Goal: Task Accomplishment & Management: Manage account settings

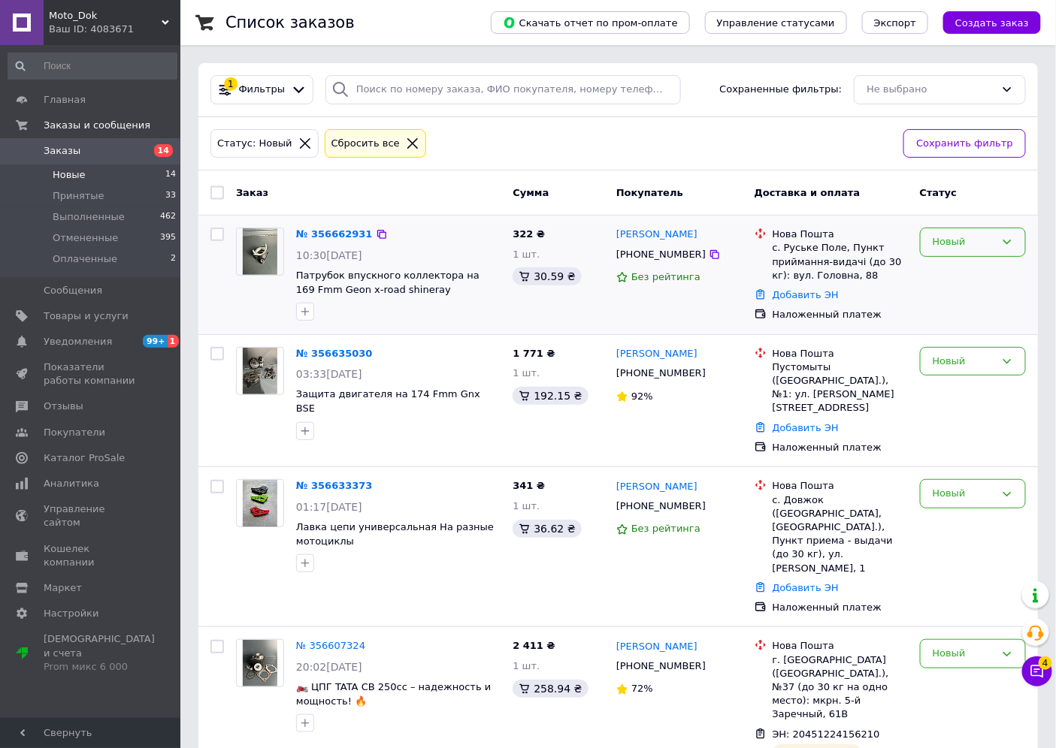
click at [971, 243] on div "Новый" at bounding box center [963, 242] width 62 height 16
click at [954, 332] on li "Отменен" at bounding box center [972, 329] width 104 height 28
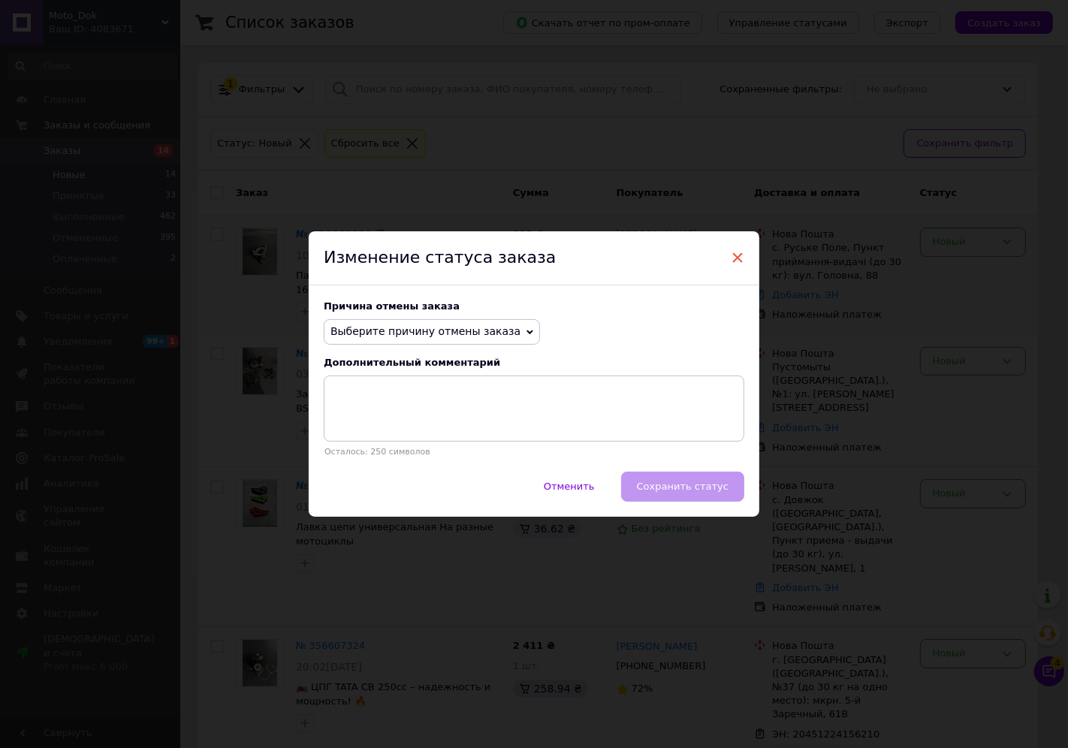
click at [733, 253] on span "×" at bounding box center [738, 258] width 14 height 26
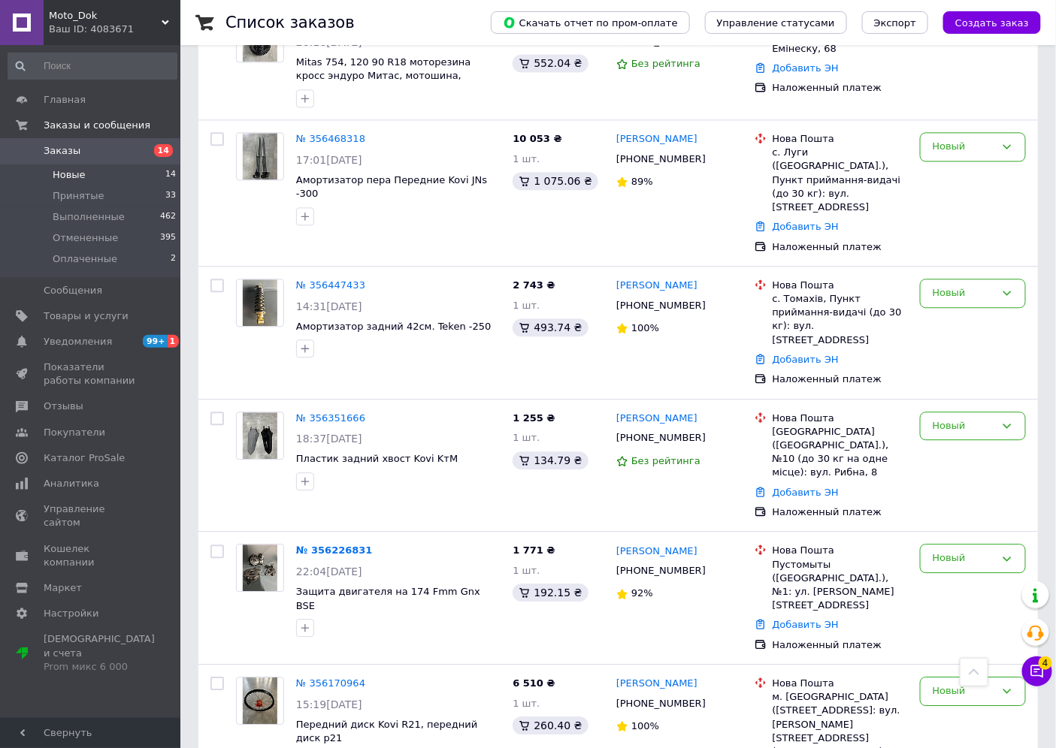
scroll to position [1169, 0]
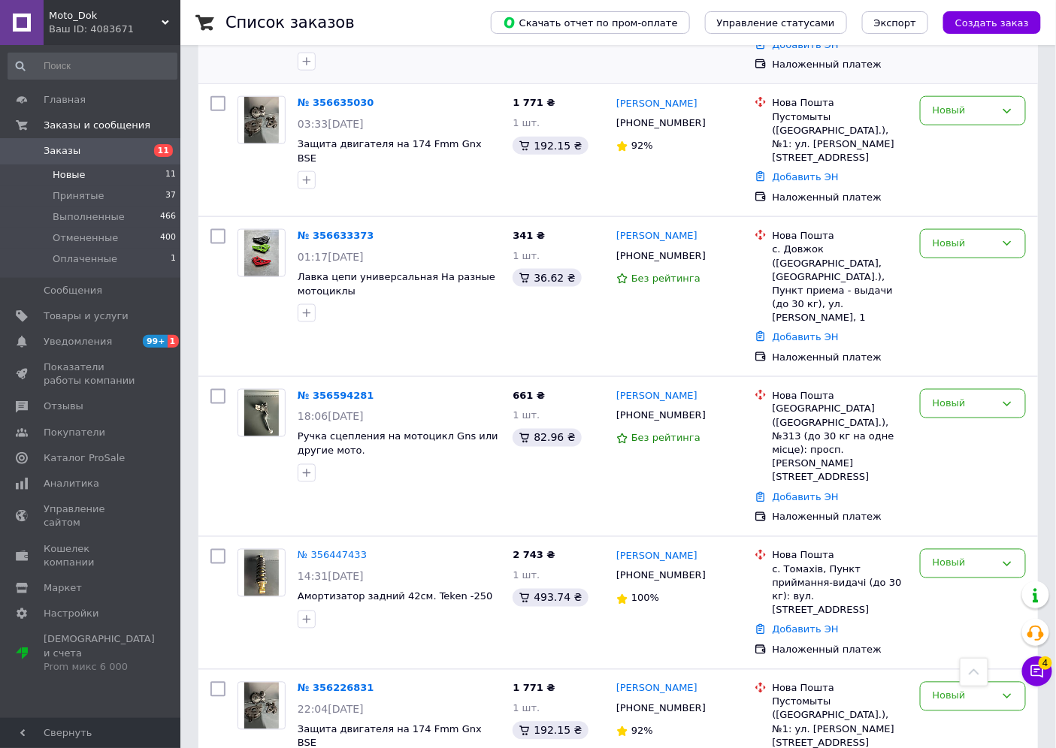
scroll to position [688, 0]
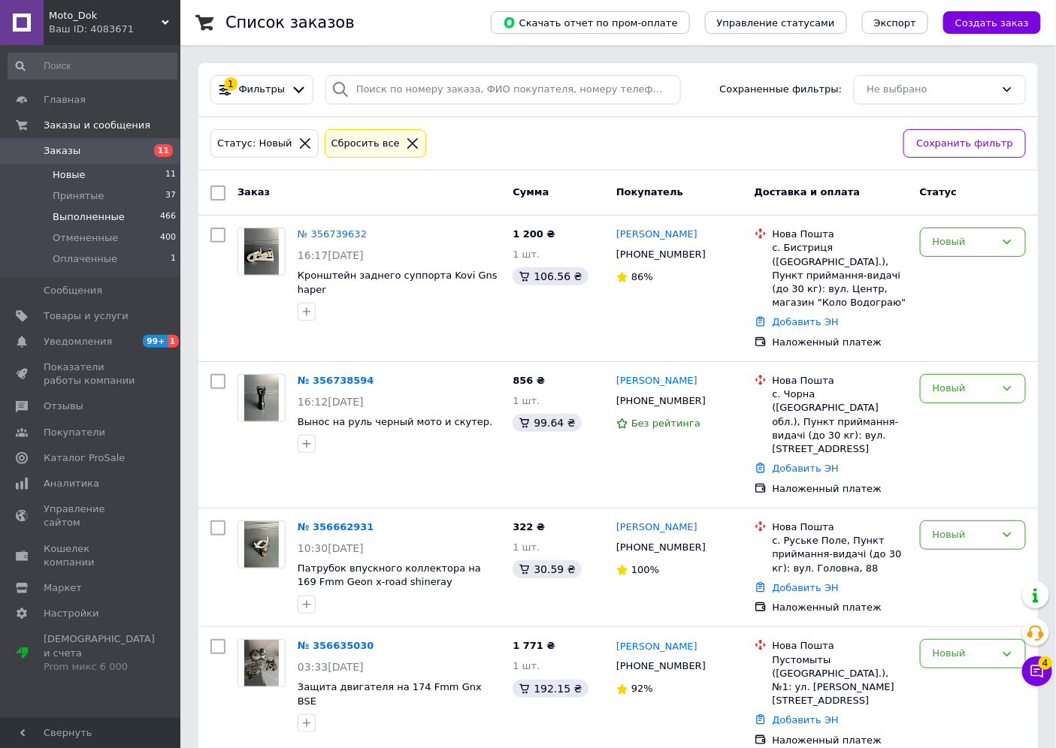
click at [89, 224] on li "Выполненные 466" at bounding box center [92, 217] width 185 height 21
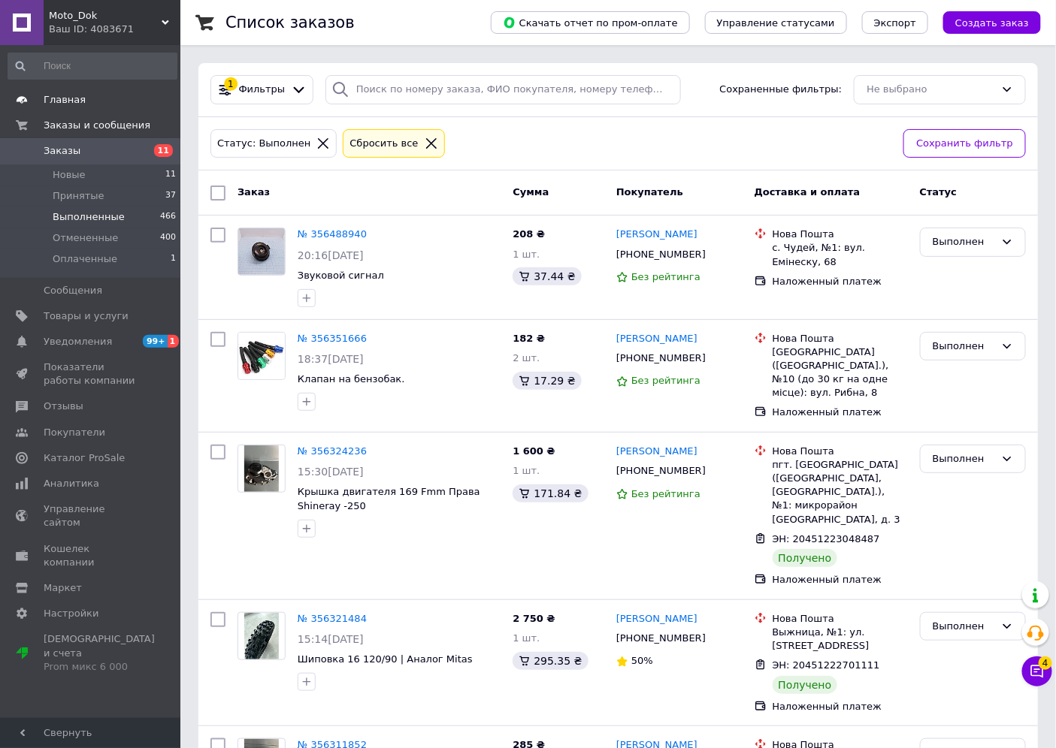
click at [76, 105] on span "Главная" at bounding box center [65, 100] width 42 height 14
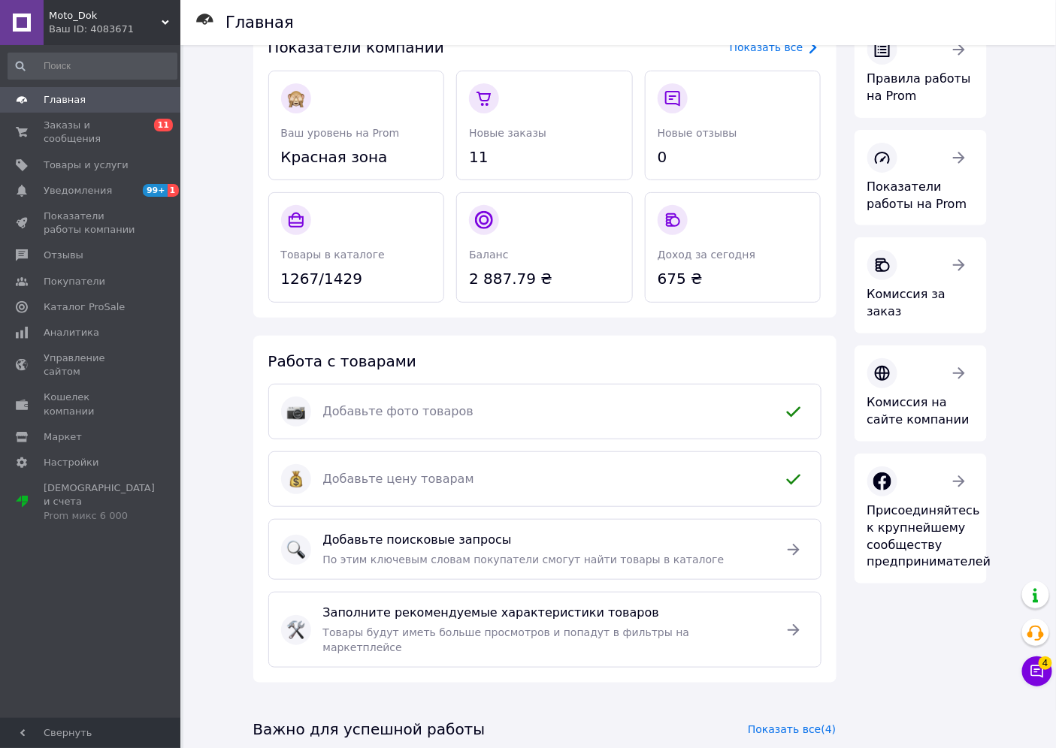
scroll to position [83, 0]
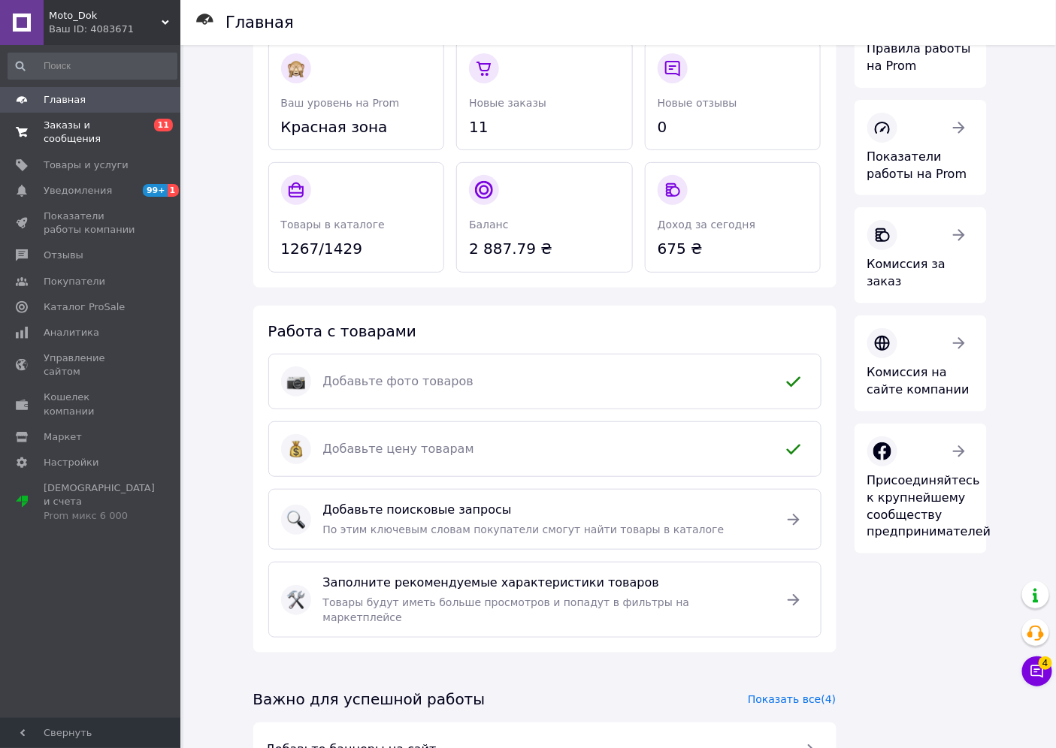
click at [77, 131] on span "Заказы и сообщения" at bounding box center [91, 132] width 95 height 27
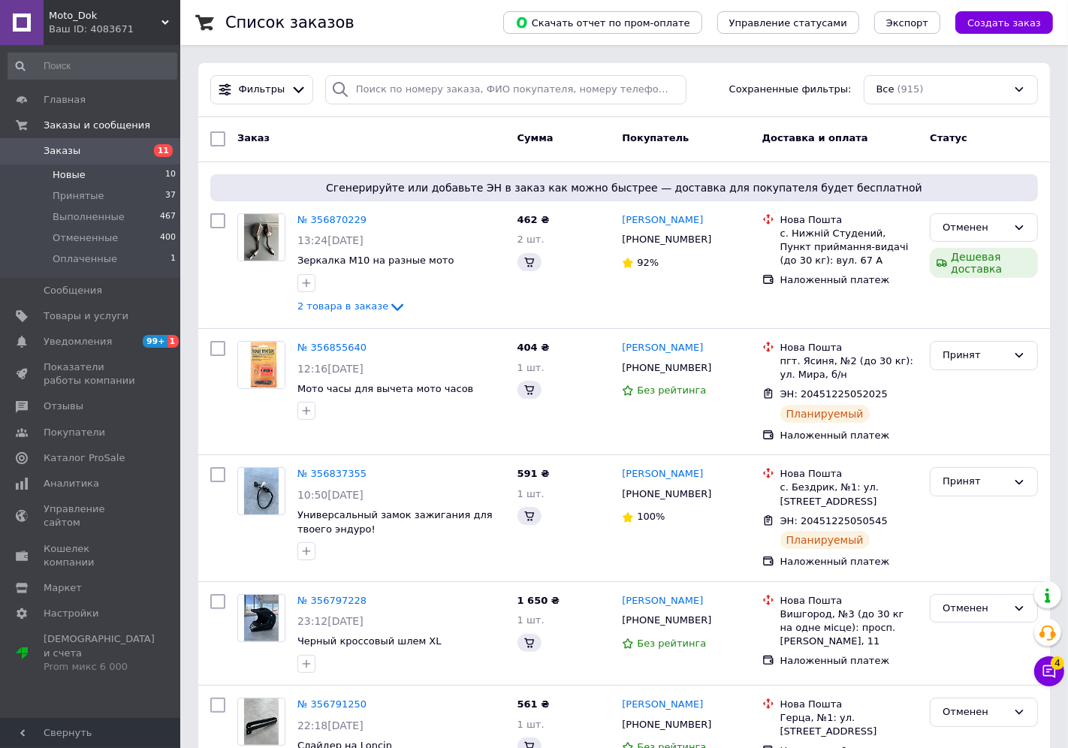
click at [48, 168] on li "Новые 10" at bounding box center [92, 175] width 185 height 21
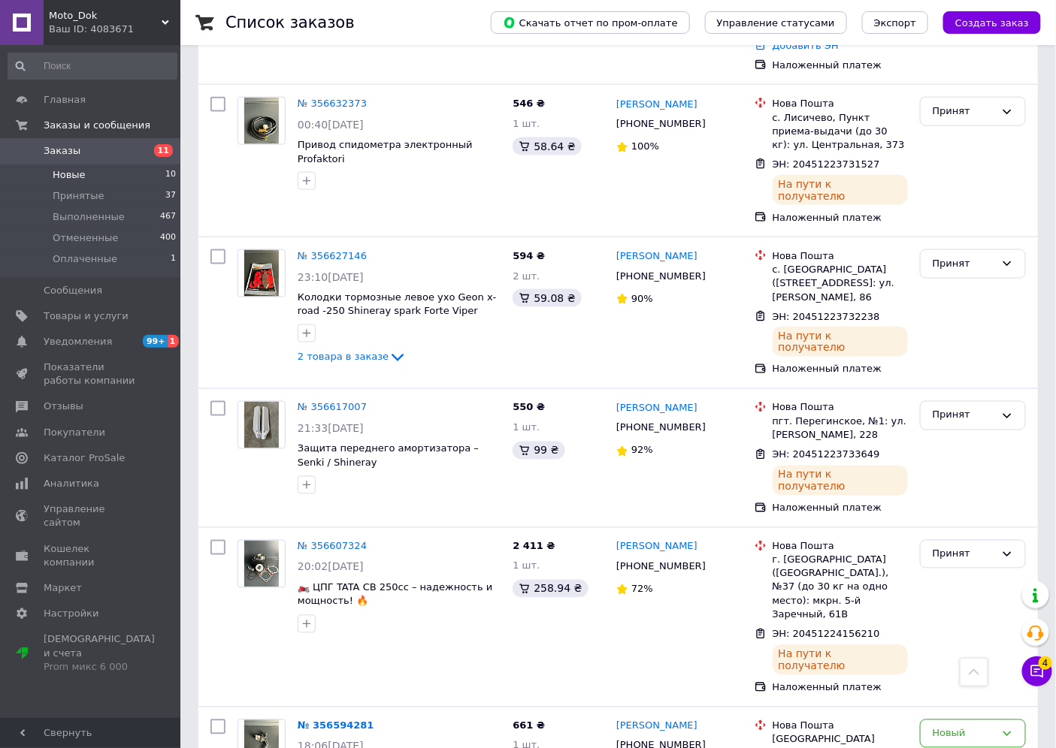
click at [73, 179] on span "Новые" at bounding box center [69, 175] width 33 height 14
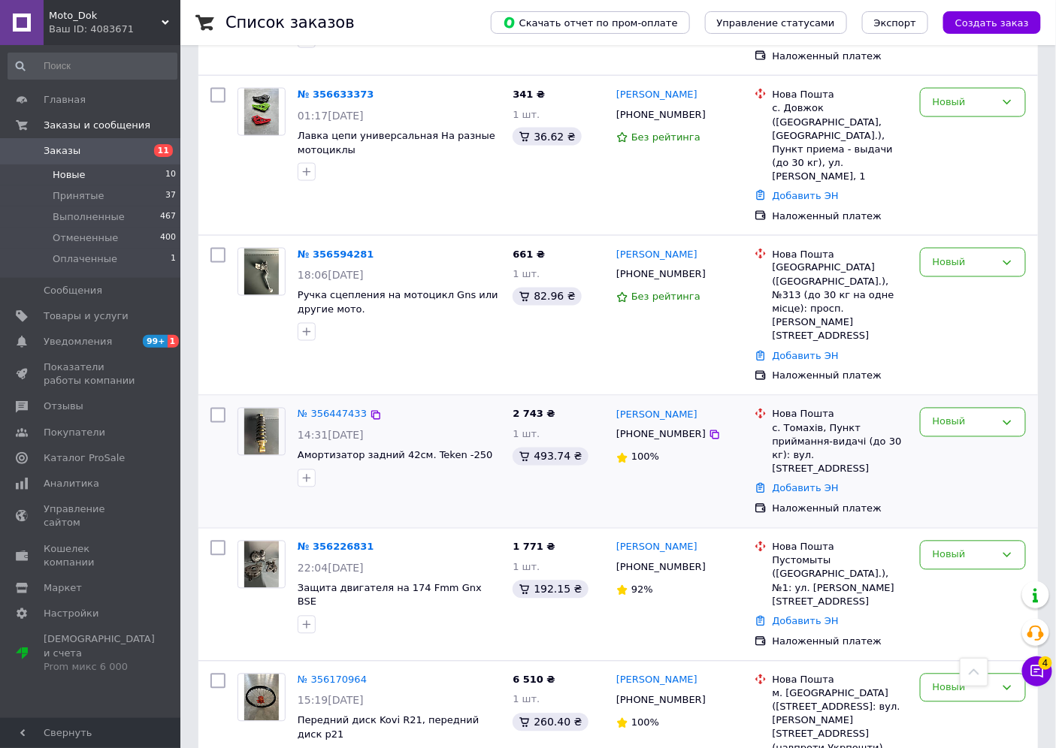
scroll to position [688, 0]
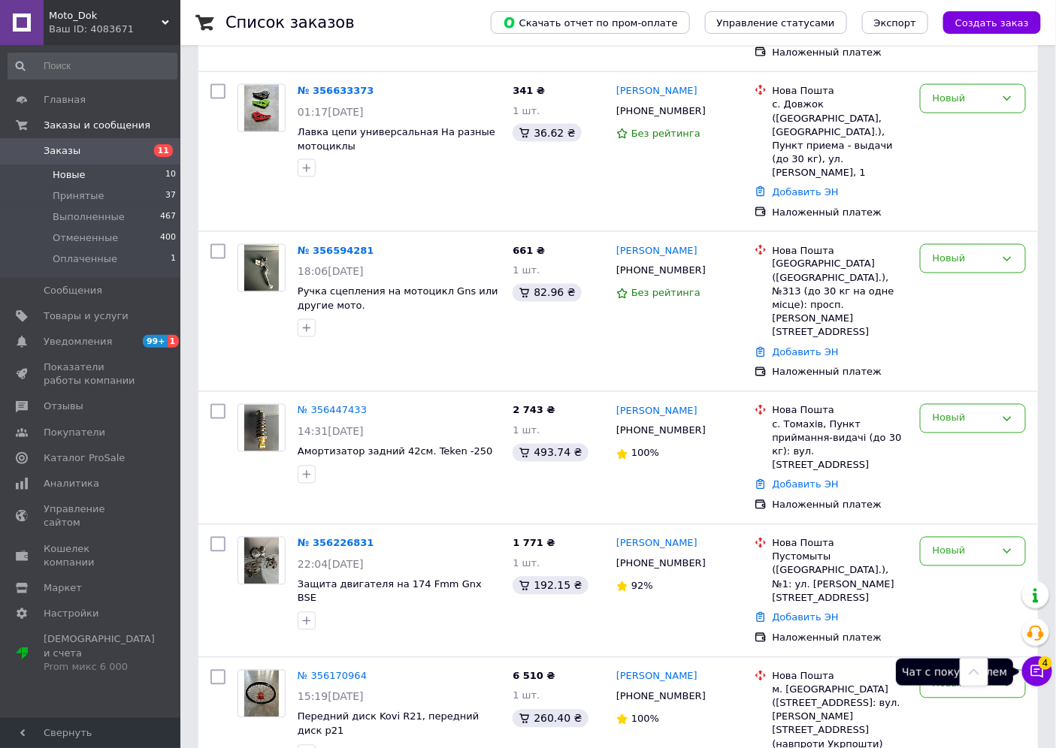
click at [1031, 673] on icon at bounding box center [1037, 672] width 13 height 13
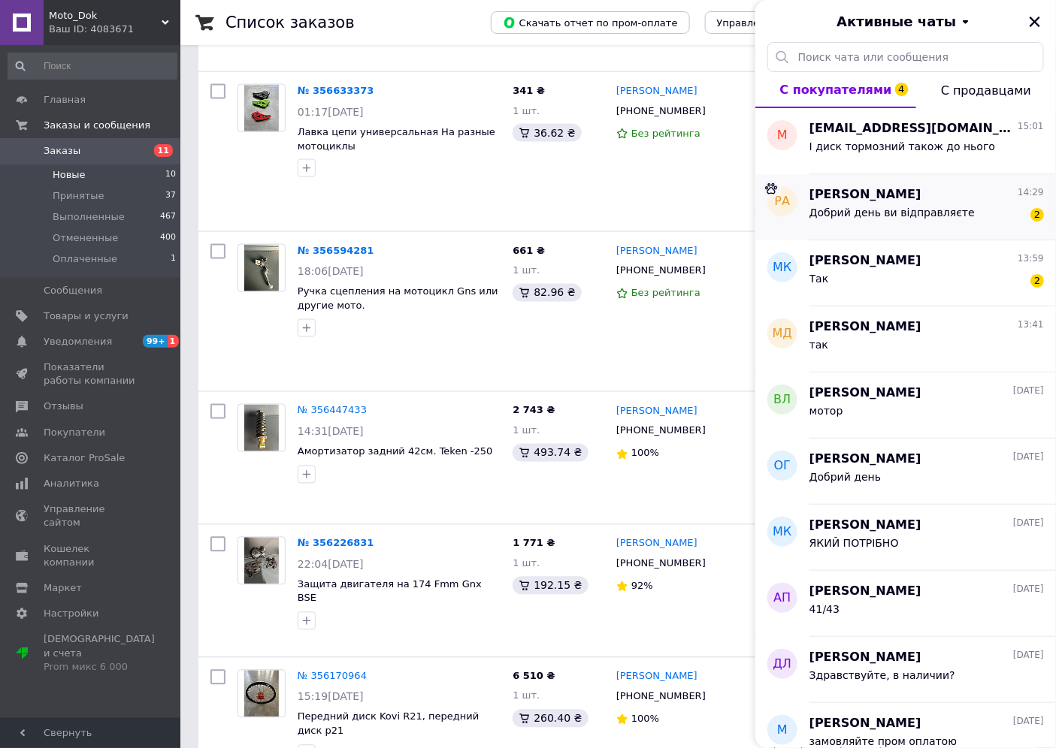
click at [958, 229] on div "Роман Артем'єв 14:29 Добрий день ви відправляєте 2" at bounding box center [932, 207] width 246 height 66
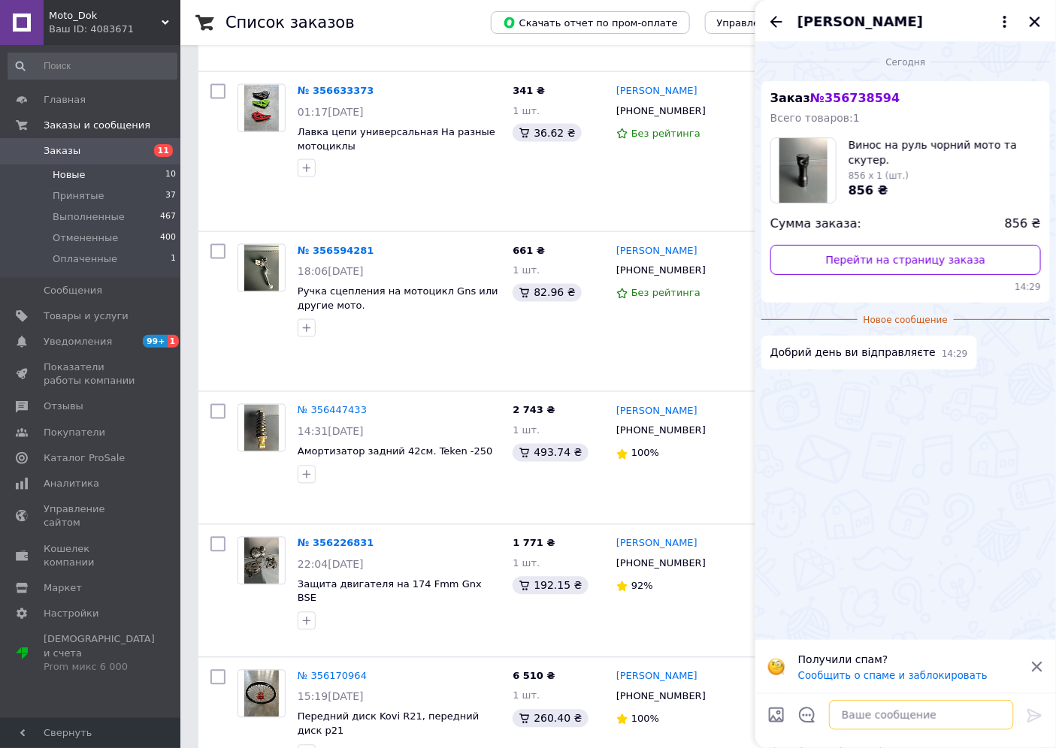
click at [876, 715] on textarea at bounding box center [921, 715] width 185 height 30
type textarea "сьогодні"
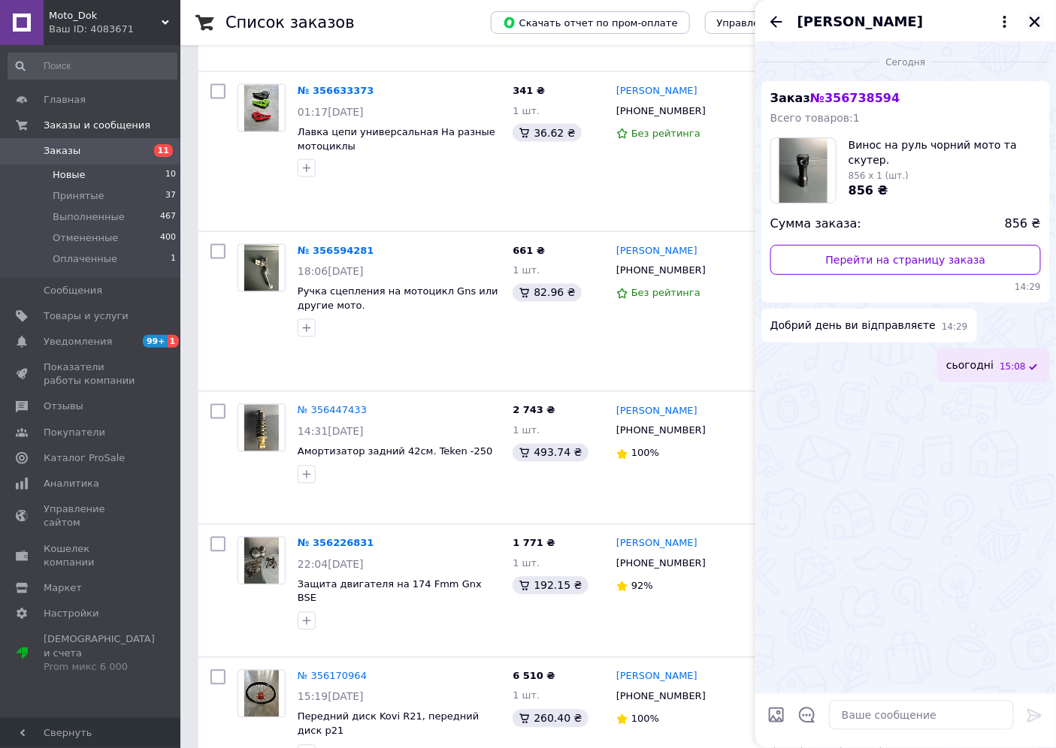
click at [1042, 20] on button "Закрыть" at bounding box center [1034, 22] width 18 height 18
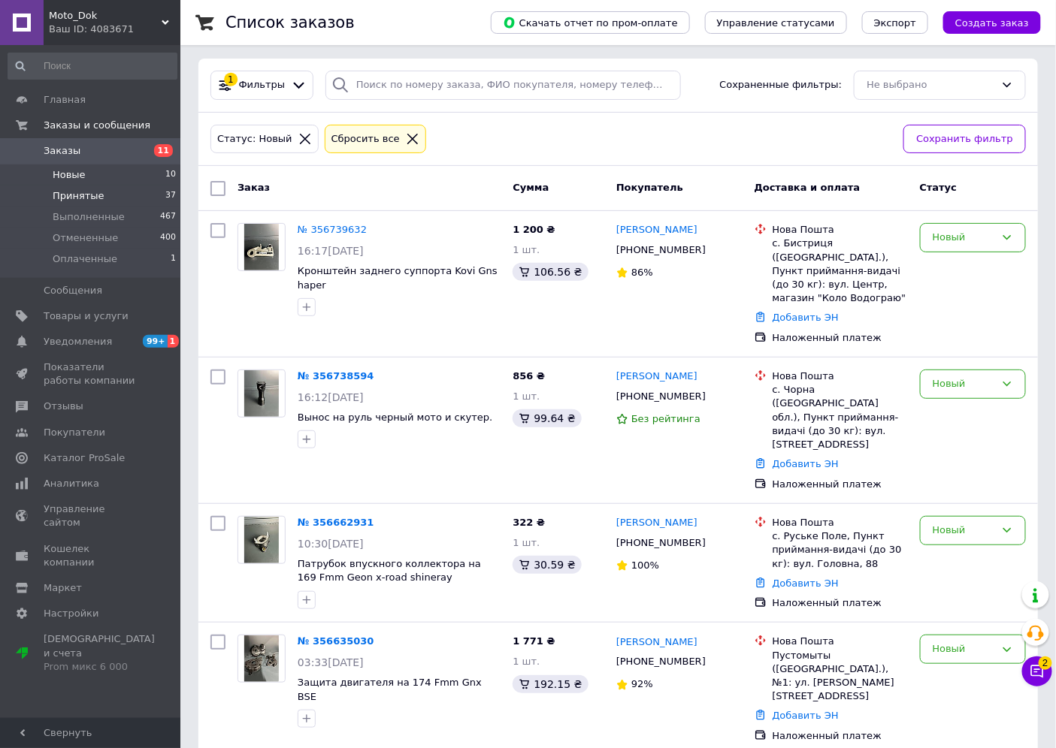
scroll to position [0, 0]
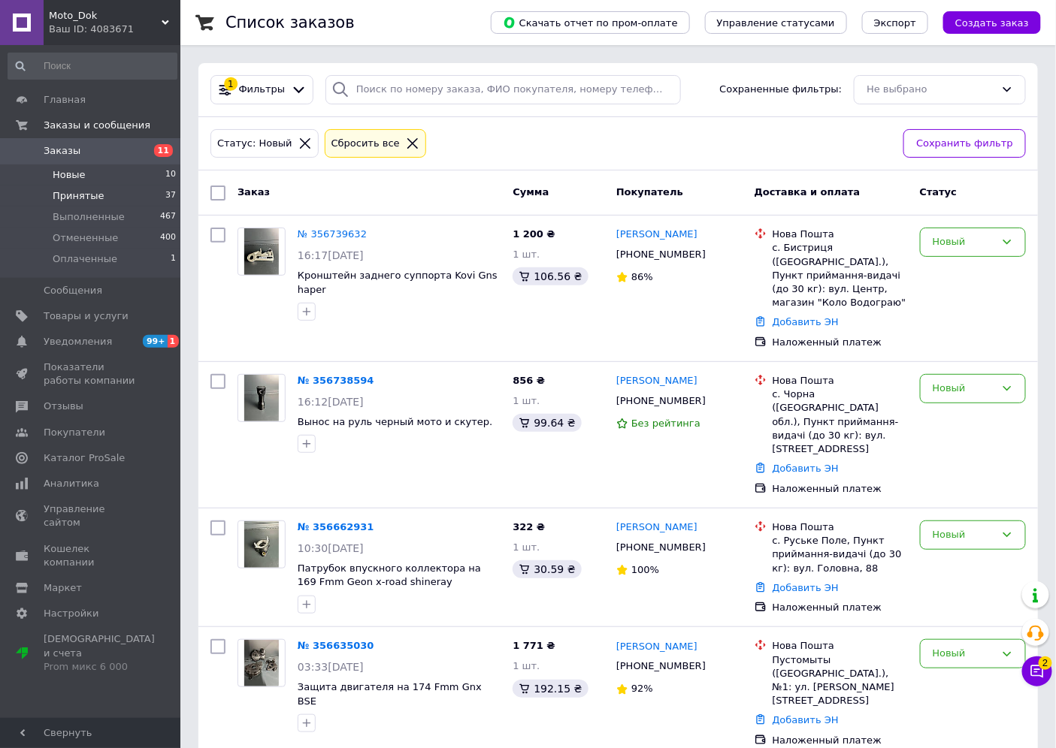
click at [75, 204] on li "Принятые 37" at bounding box center [92, 196] width 185 height 21
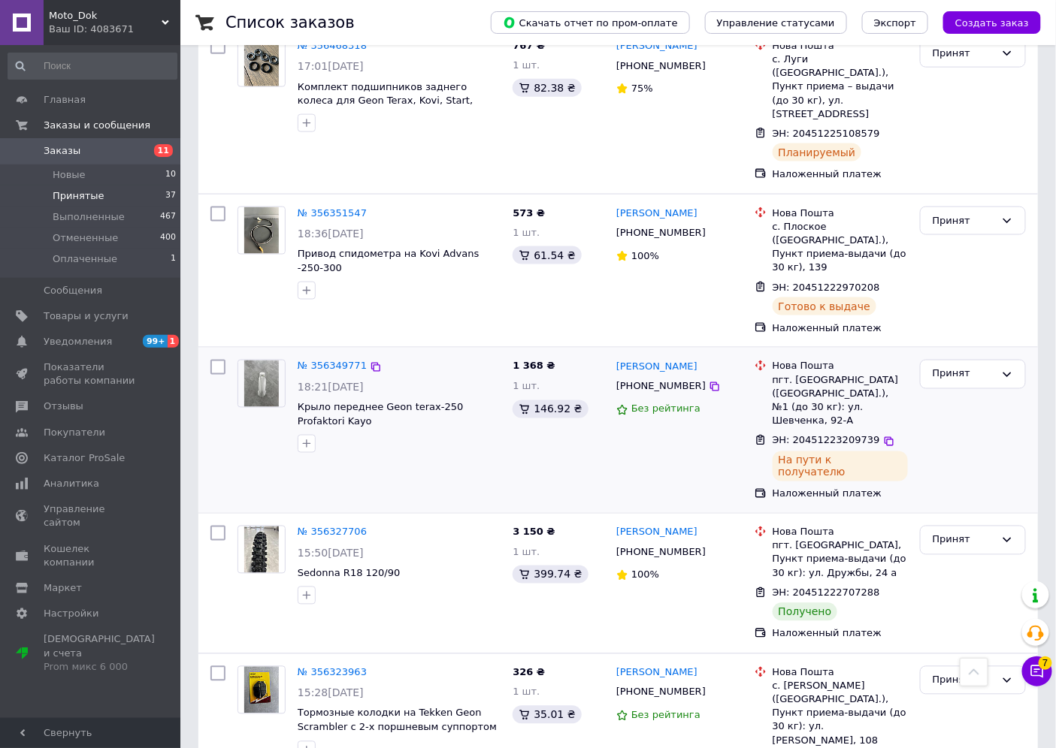
scroll to position [2421, 0]
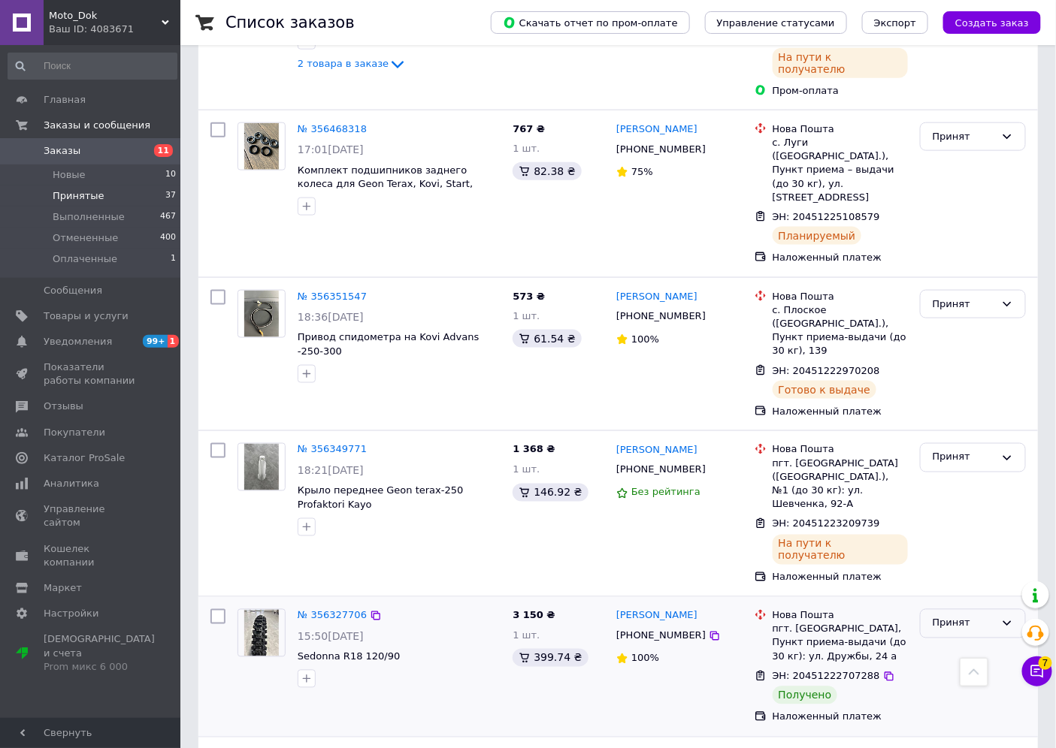
click at [967, 616] on div "Принят" at bounding box center [963, 624] width 62 height 16
click at [971, 642] on li "Выполнен" at bounding box center [972, 656] width 104 height 28
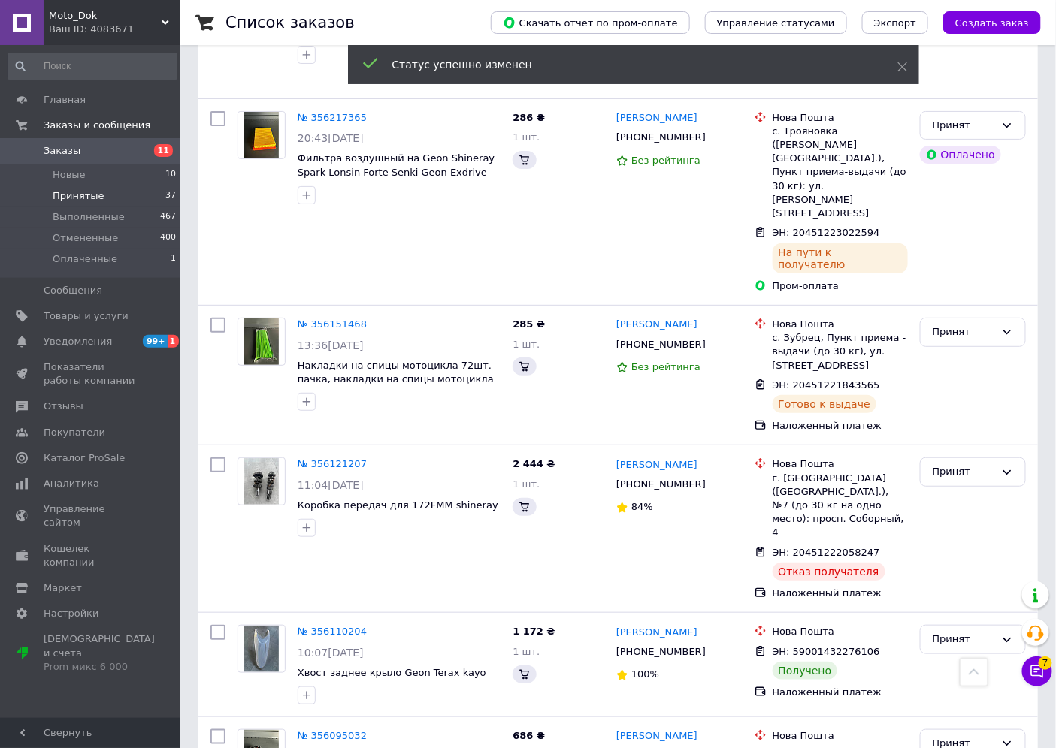
scroll to position [4006, 0]
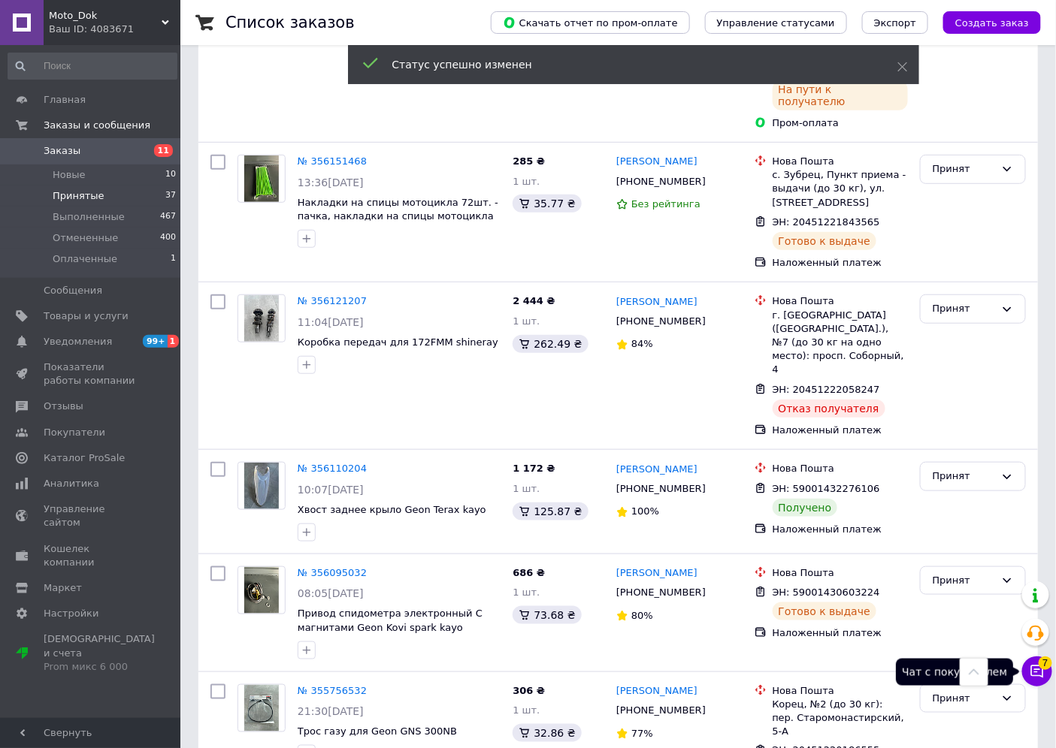
drag, startPoint x: 1025, startPoint y: 670, endPoint x: 1047, endPoint y: 664, distance: 23.3
click at [1025, 670] on button "Чат с покупателем 7" at bounding box center [1037, 672] width 30 height 30
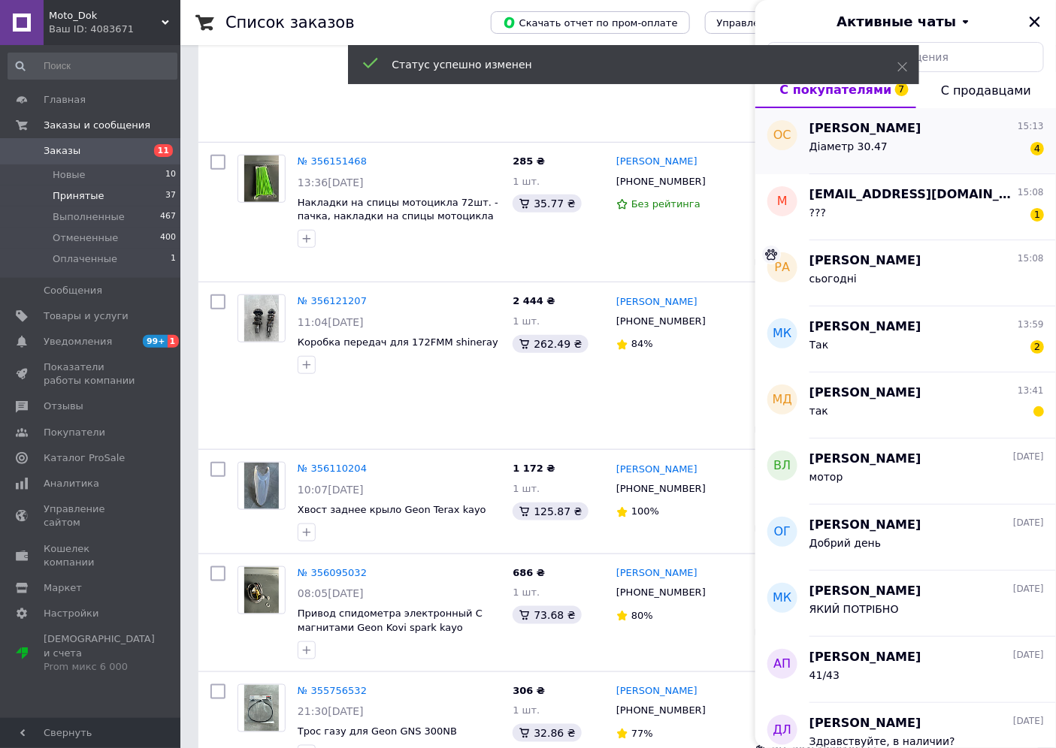
click at [851, 108] on div "Остап Співак 15:13 Діаметр 30.47 4" at bounding box center [932, 141] width 246 height 66
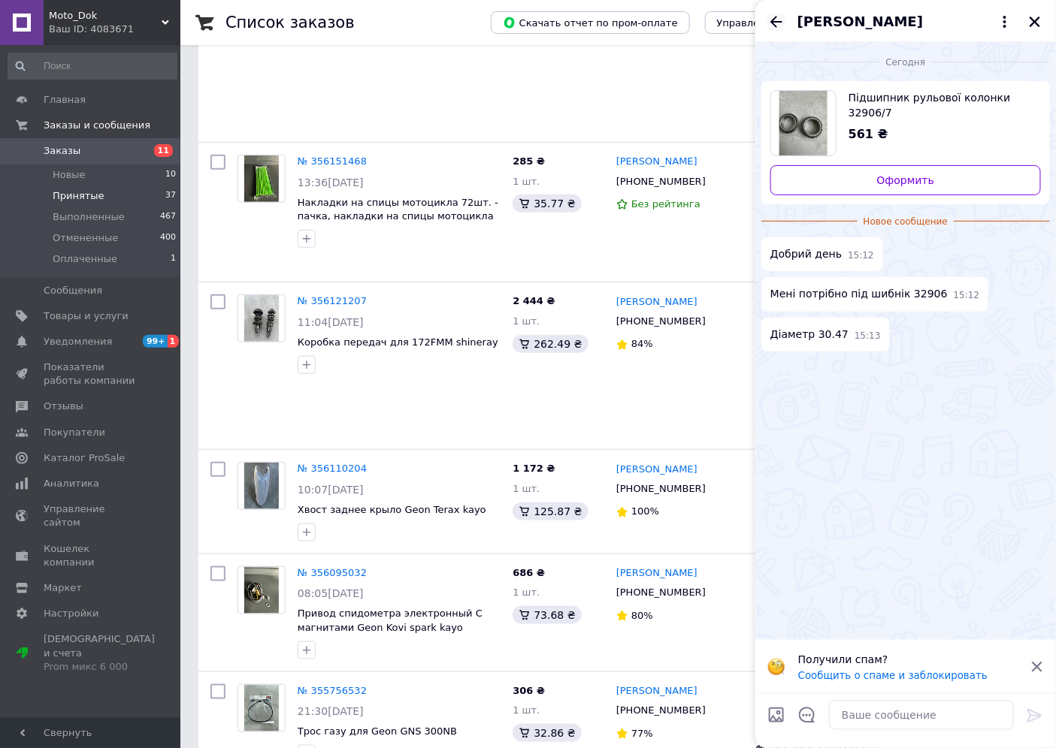
click at [776, 28] on icon "Назад" at bounding box center [776, 22] width 18 height 18
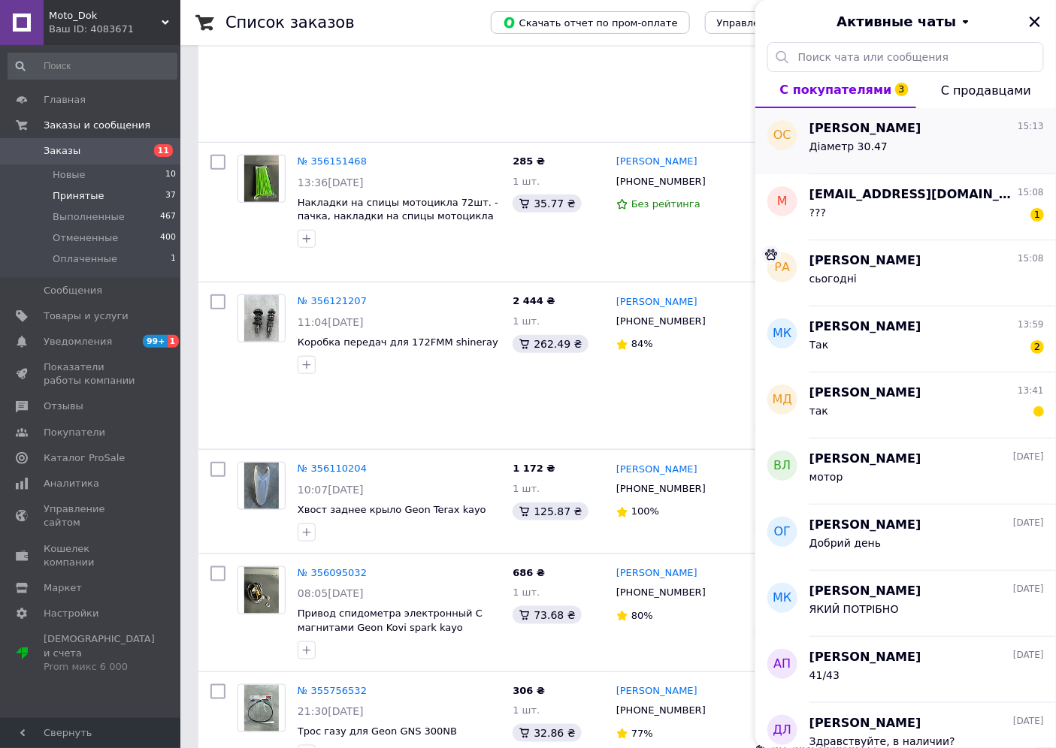
click at [889, 150] on div "Діаметр 30.47" at bounding box center [926, 149] width 234 height 24
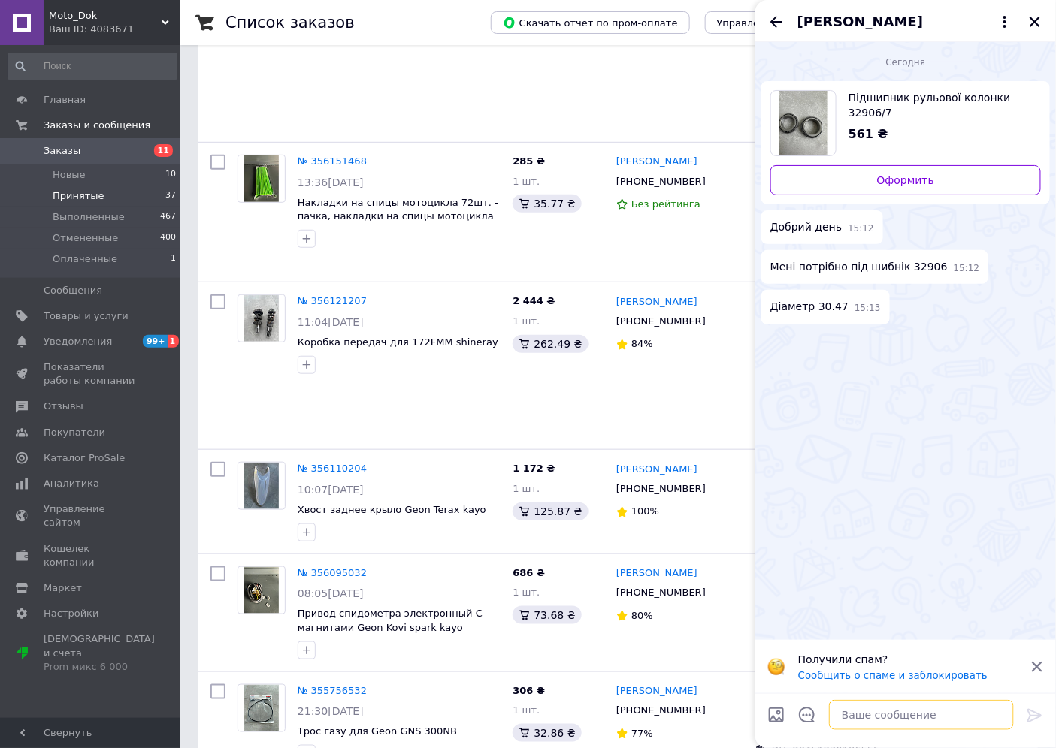
click at [860, 707] on textarea at bounding box center [921, 715] width 185 height 30
type textarea "яке мото"
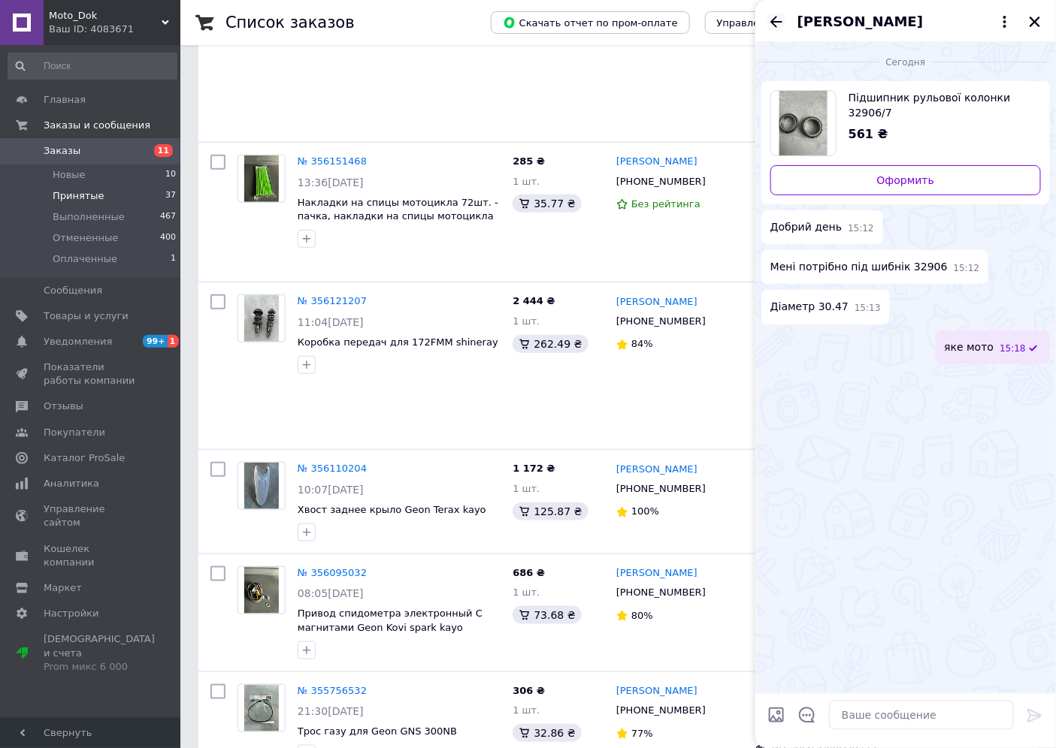
click at [772, 16] on icon "Назад" at bounding box center [776, 22] width 18 height 18
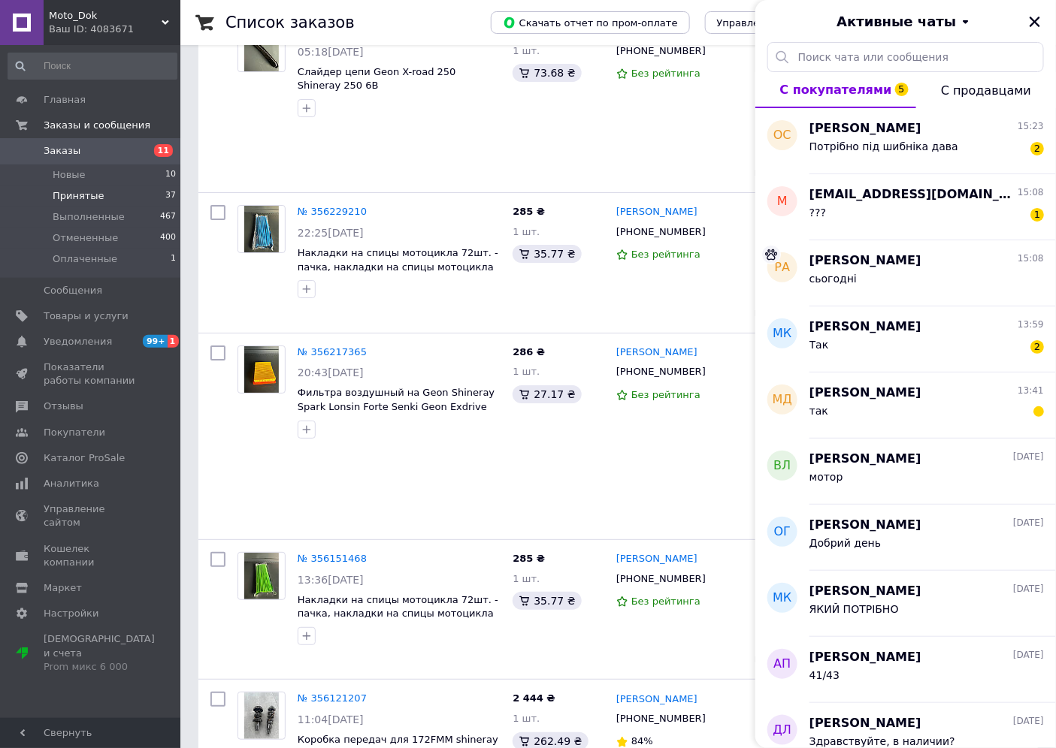
scroll to position [3589, 0]
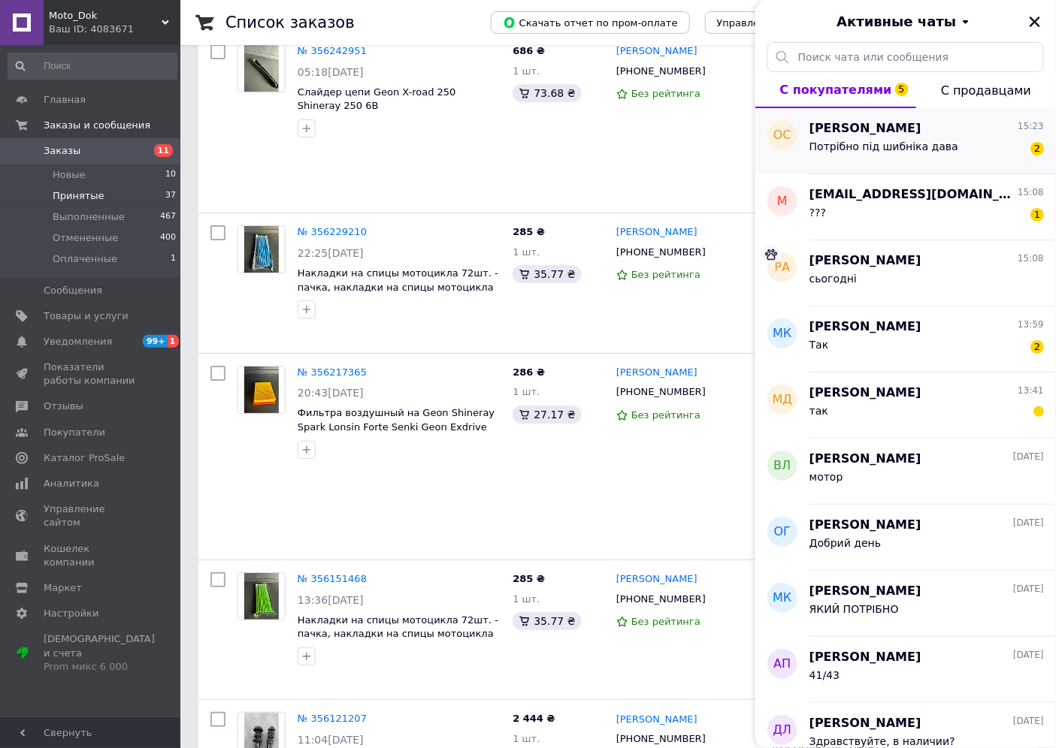
click at [841, 137] on div "Потрібно під шибніка дава 2" at bounding box center [926, 149] width 234 height 24
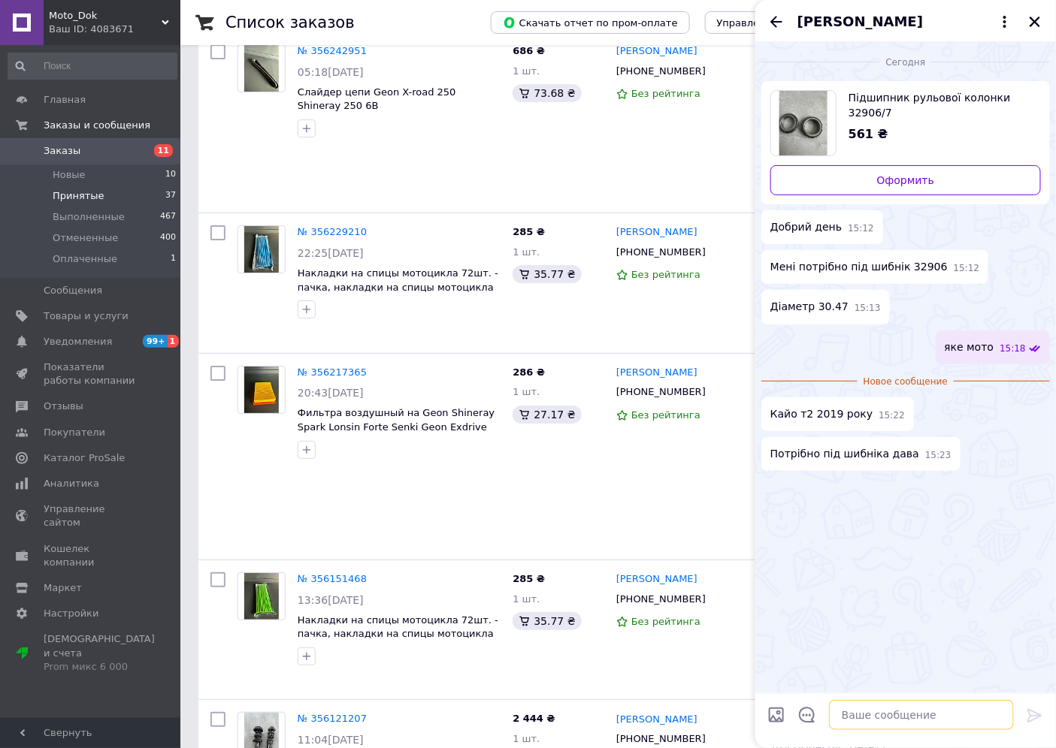
click at [843, 717] on textarea at bounding box center [921, 715] width 185 height 30
type textarea "так під 1200 грн"
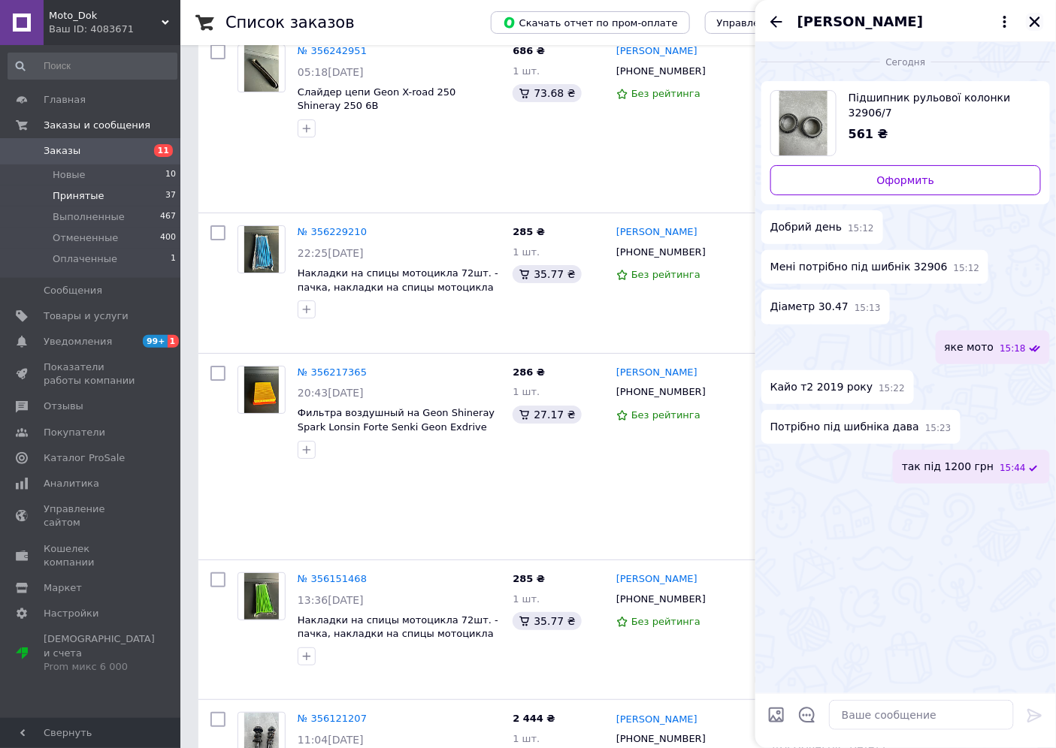
click at [1034, 26] on icon "Закрыть" at bounding box center [1035, 22] width 14 height 14
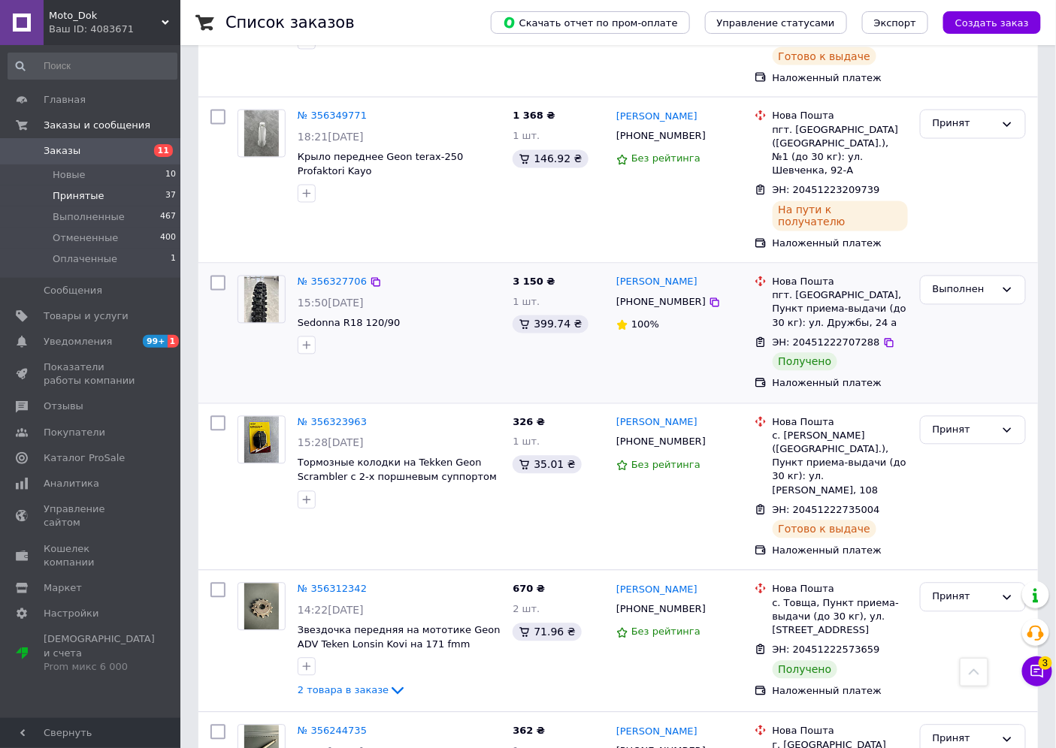
scroll to position [3088, 0]
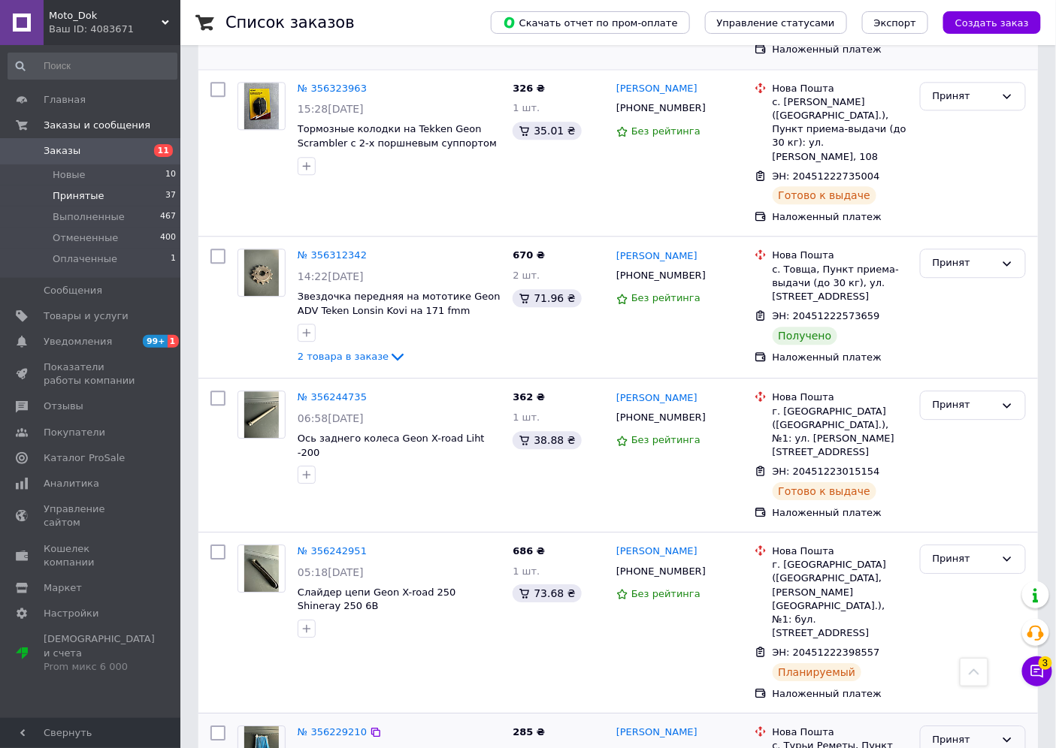
click at [982, 732] on div "Принят" at bounding box center [963, 740] width 62 height 16
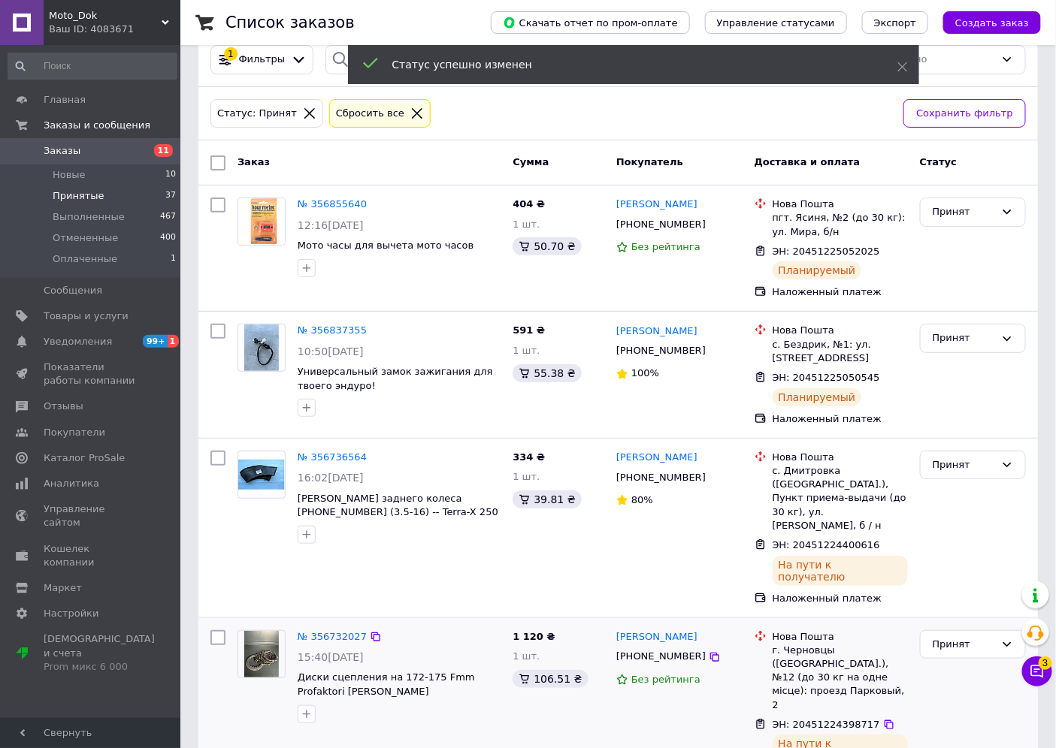
scroll to position [0, 0]
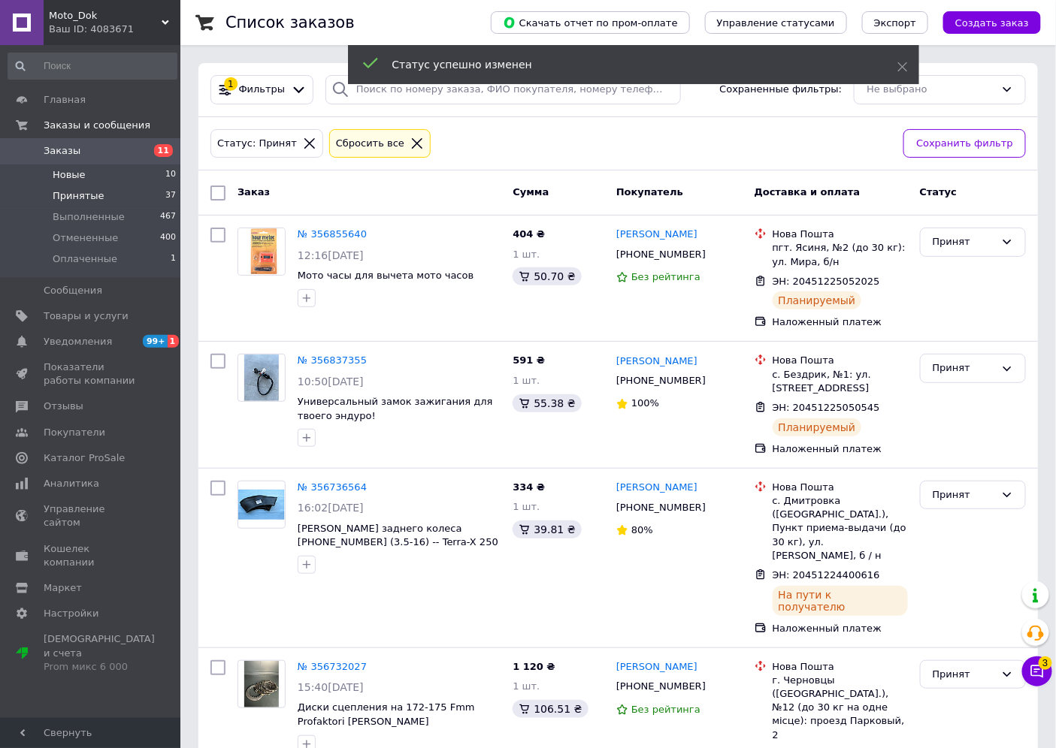
click at [76, 171] on span "Новые" at bounding box center [69, 175] width 33 height 14
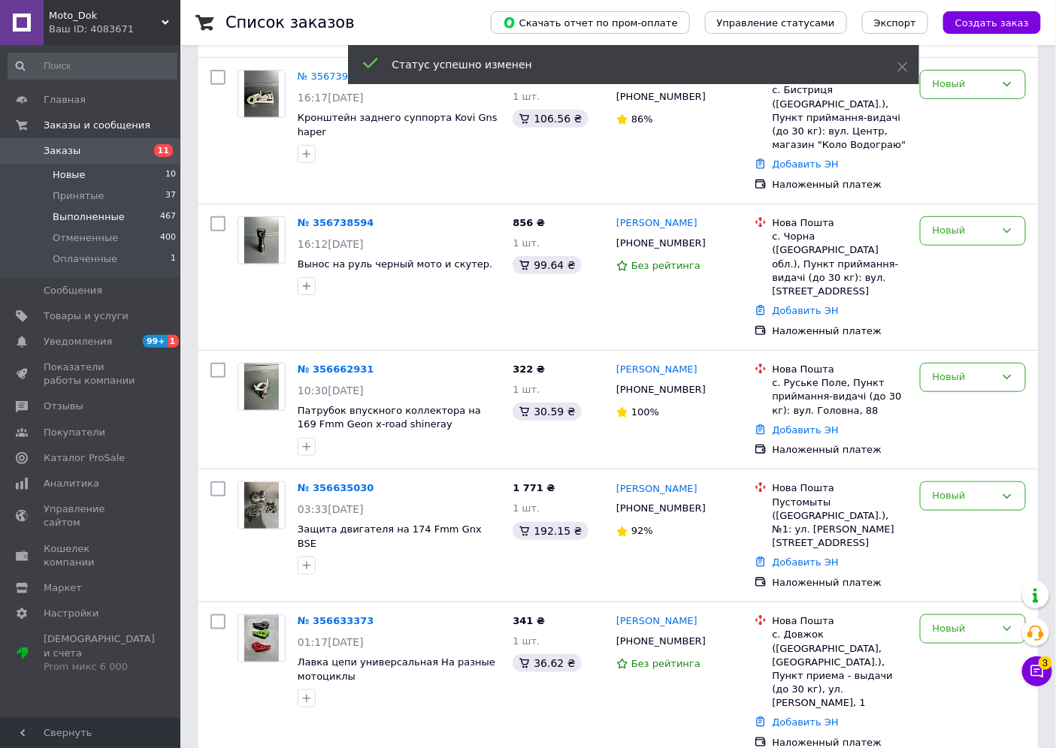
scroll to position [83, 0]
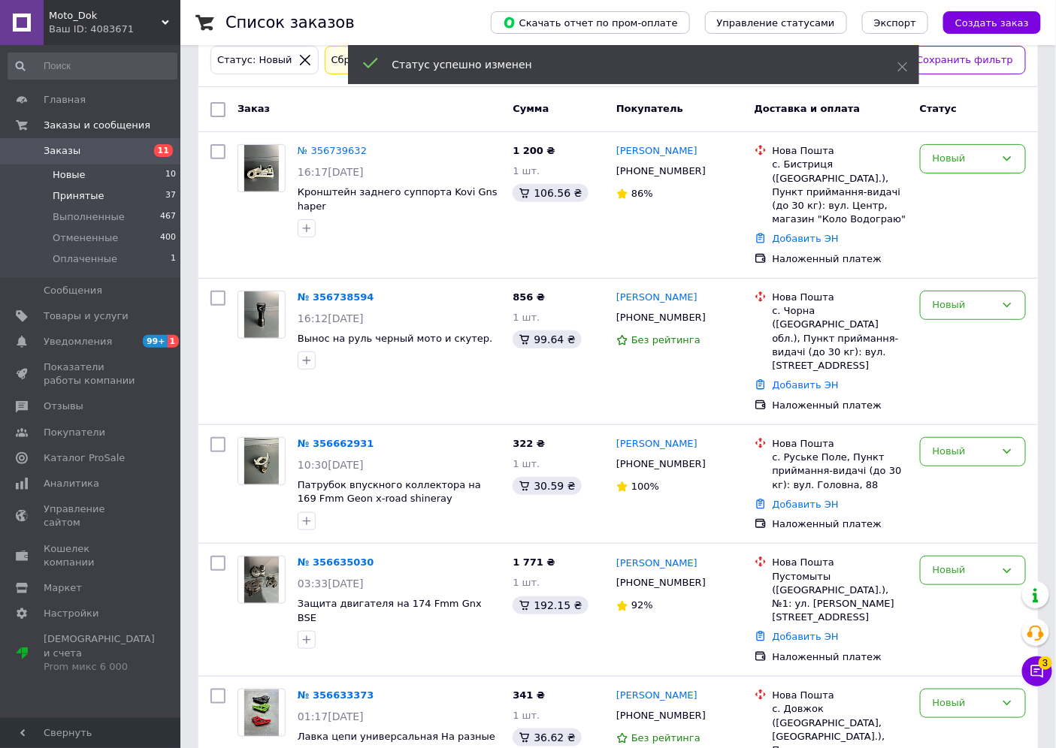
click at [143, 198] on li "Принятые 37" at bounding box center [92, 196] width 185 height 21
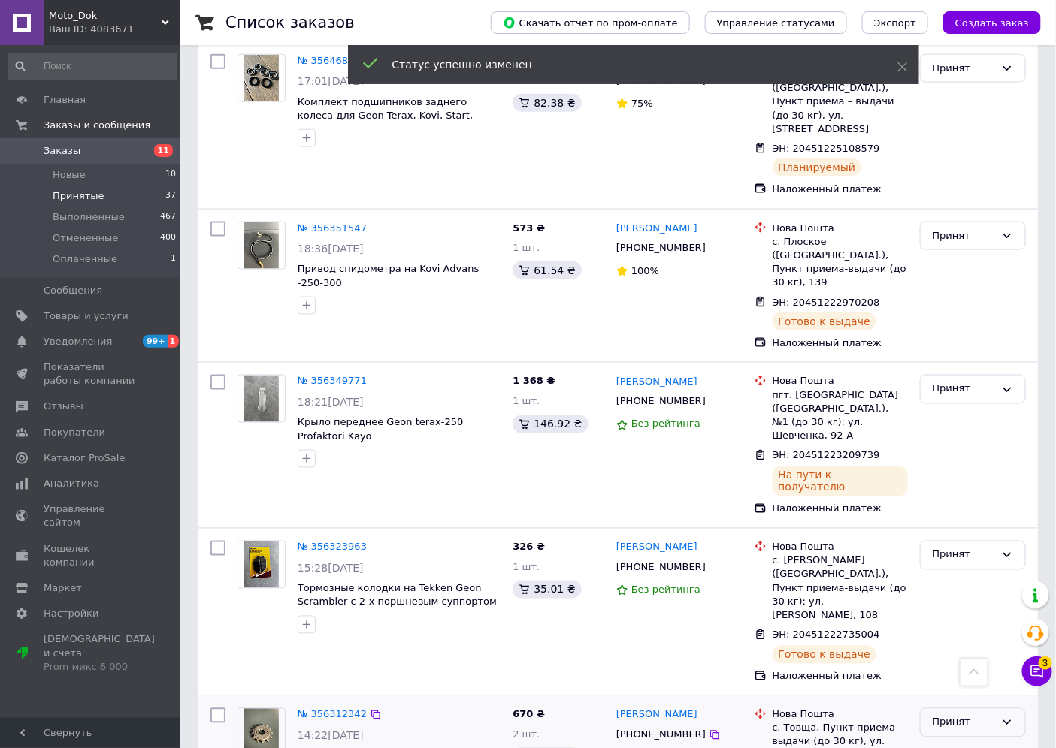
scroll to position [2468, 0]
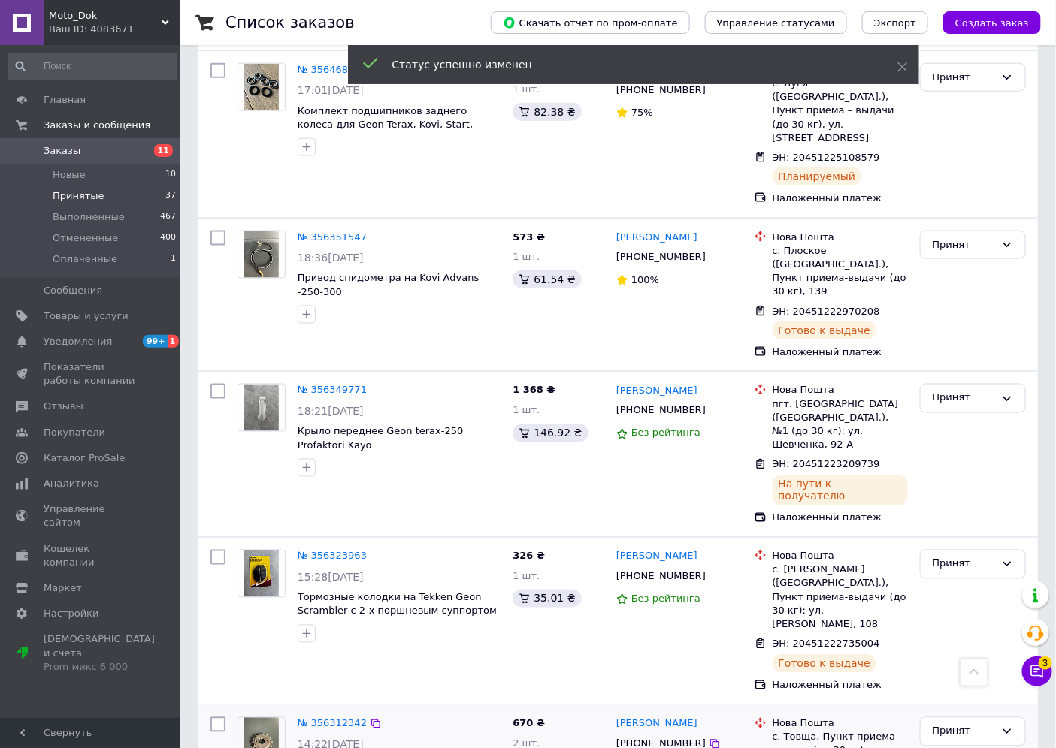
drag, startPoint x: 971, startPoint y: 394, endPoint x: 965, endPoint y: 410, distance: 16.6
click at [972, 724] on div "Принят" at bounding box center [963, 732] width 62 height 16
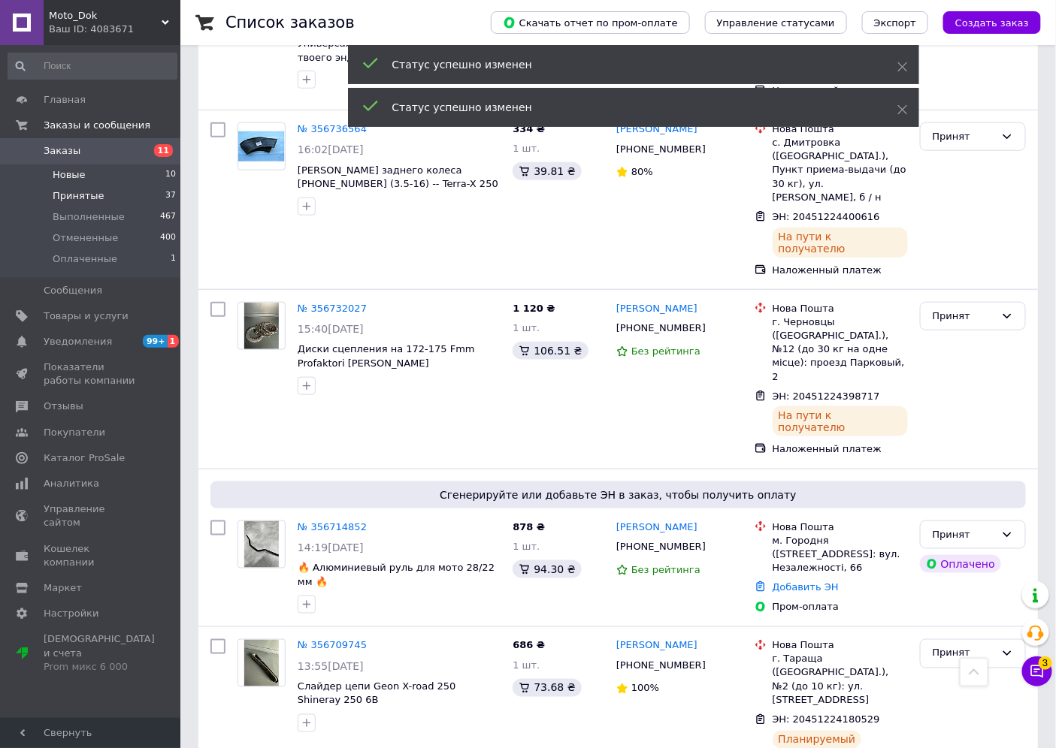
scroll to position [131, 0]
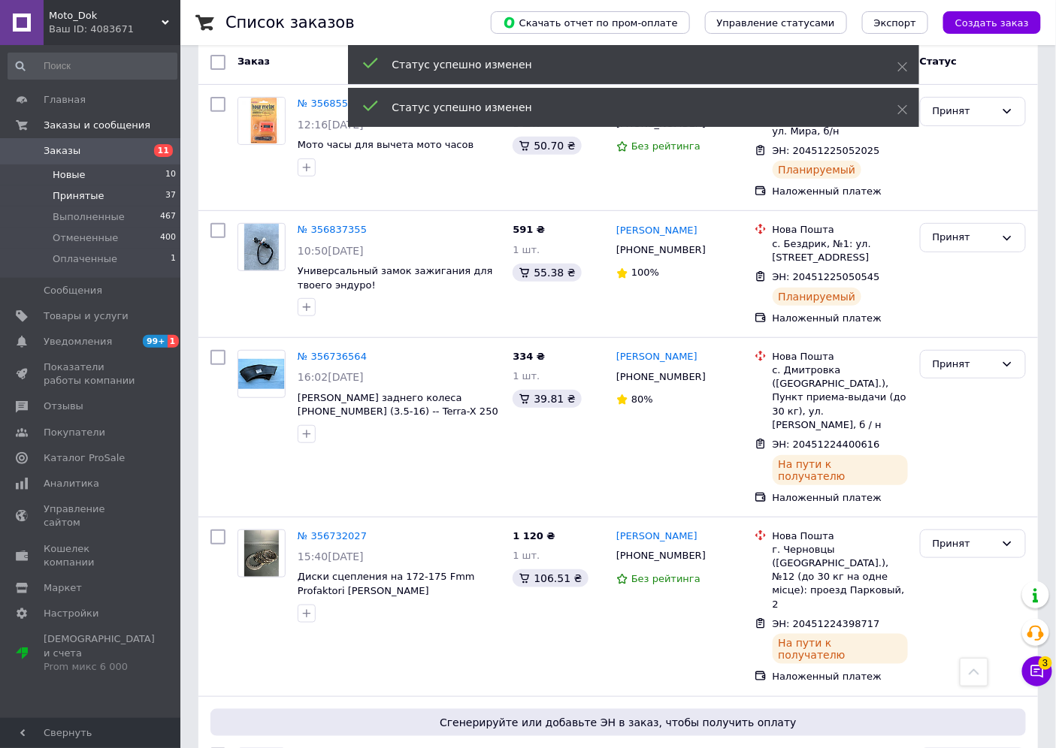
click at [105, 168] on li "Новые 10" at bounding box center [92, 175] width 185 height 21
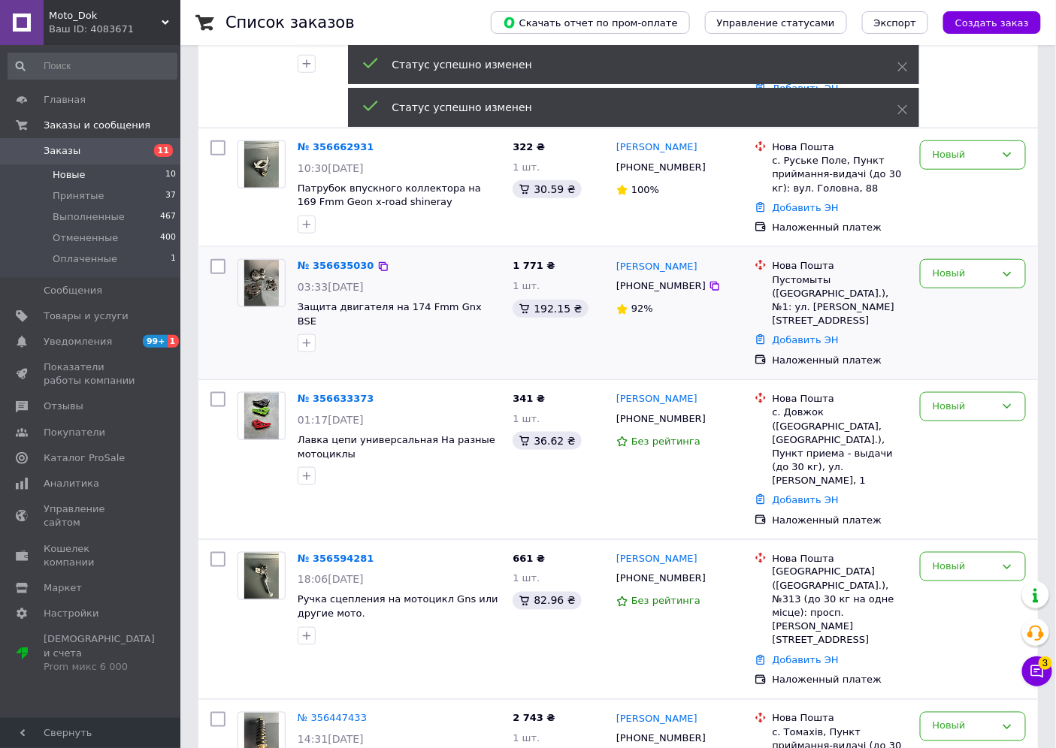
scroll to position [584, 0]
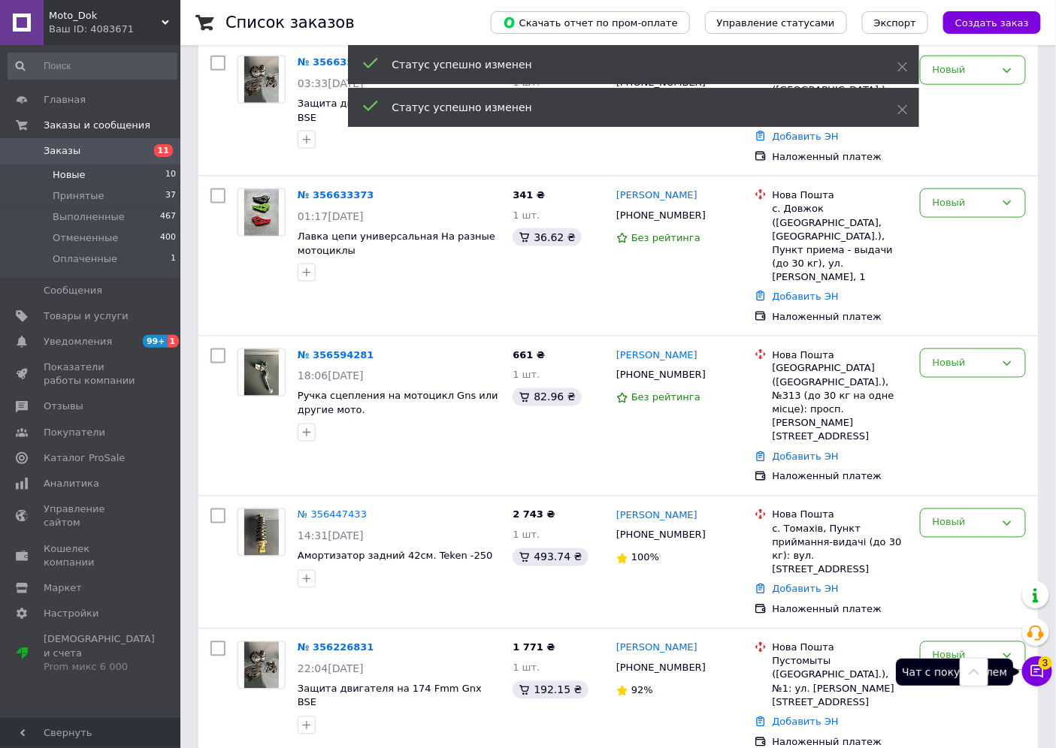
click at [1052, 673] on button "Чат с покупателем 3" at bounding box center [1037, 672] width 30 height 30
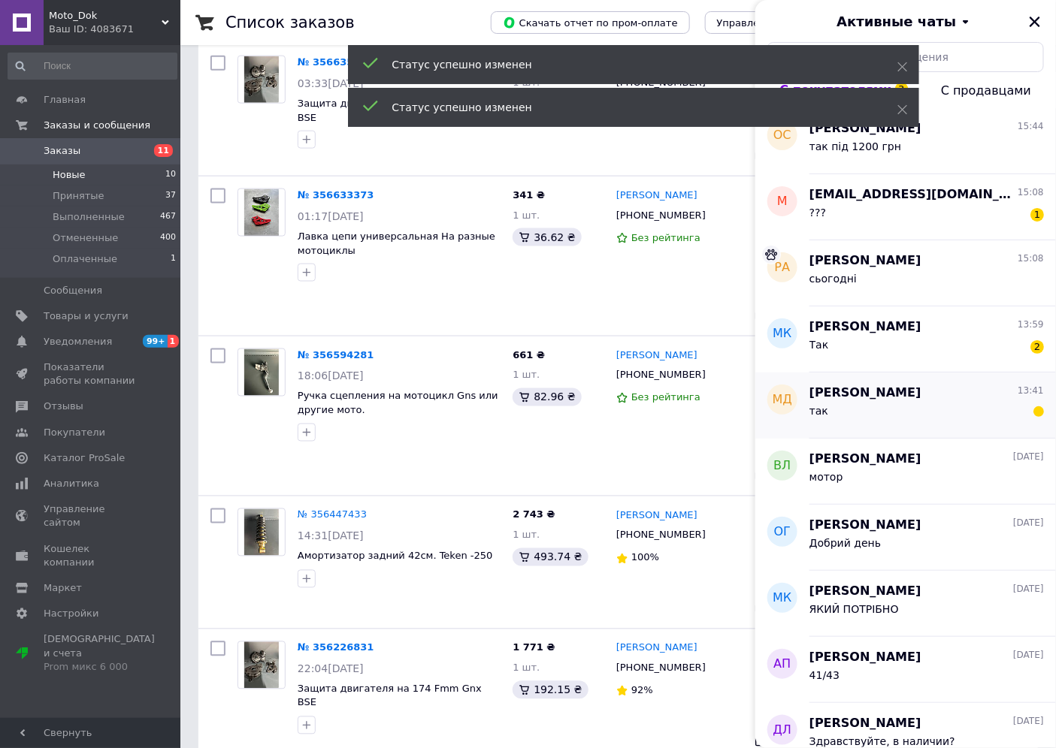
click at [861, 429] on div "Максим Дрозд 13:41 так" at bounding box center [932, 406] width 246 height 66
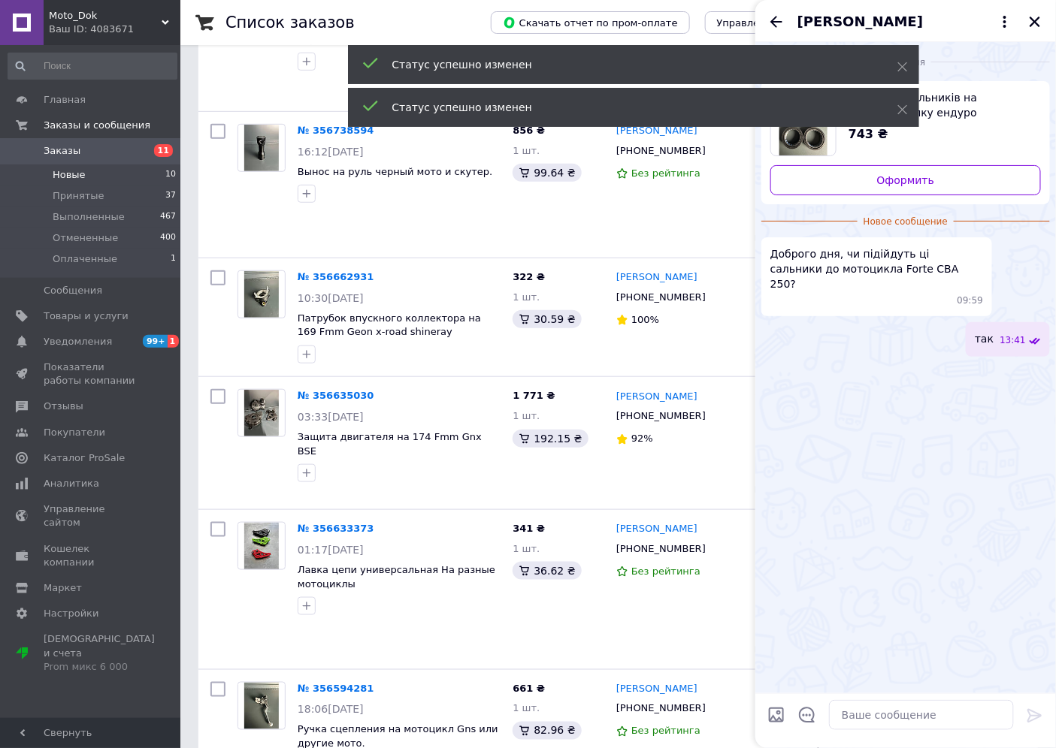
scroll to position [83, 0]
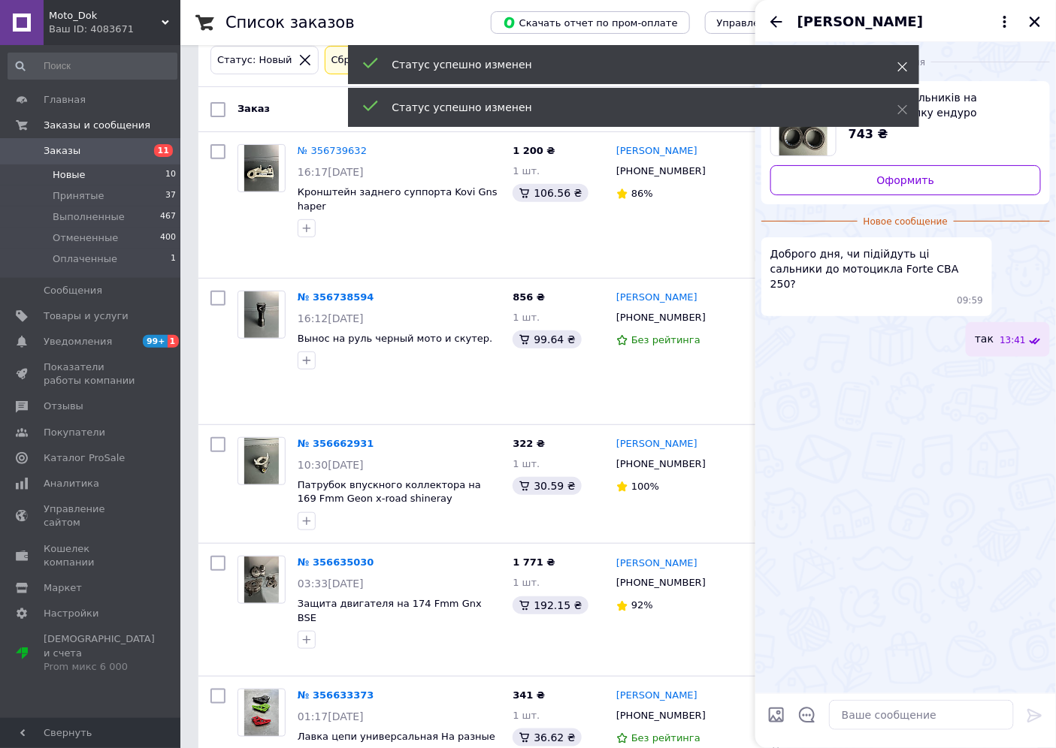
click at [903, 65] on icon at bounding box center [902, 67] width 11 height 11
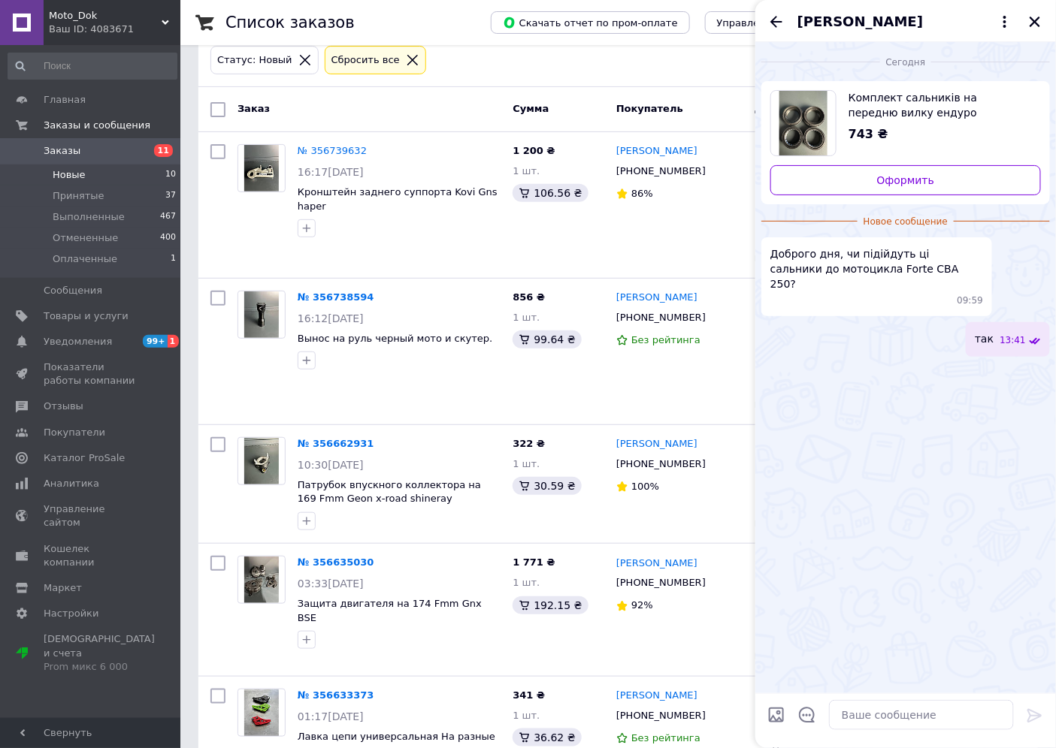
click at [777, 20] on icon "Назад" at bounding box center [776, 22] width 18 height 18
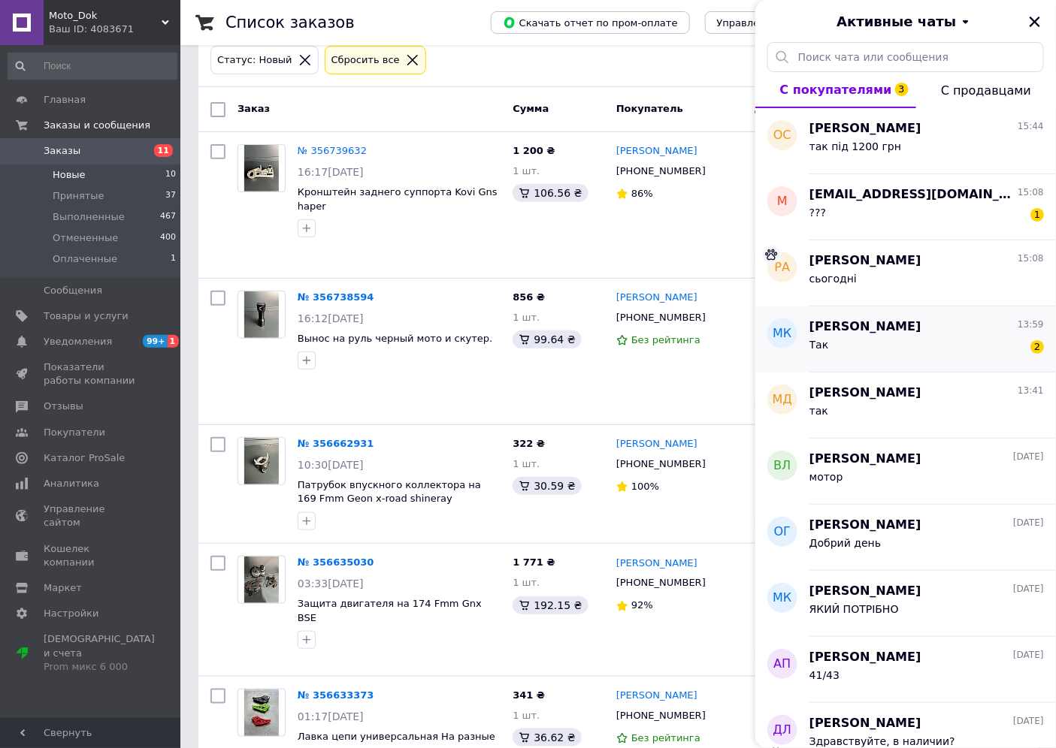
click at [910, 355] on div "Так 2" at bounding box center [926, 348] width 234 height 24
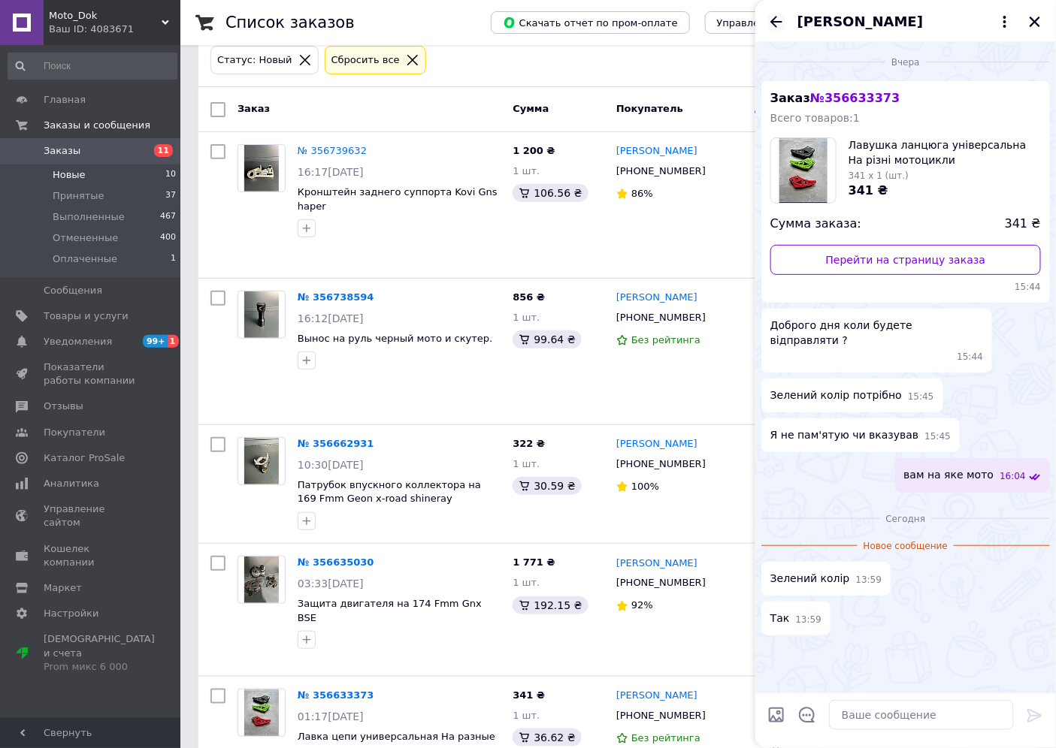
click at [780, 27] on div "[PERSON_NAME]" at bounding box center [905, 21] width 300 height 42
click at [779, 24] on icon "Назад" at bounding box center [776, 22] width 18 height 18
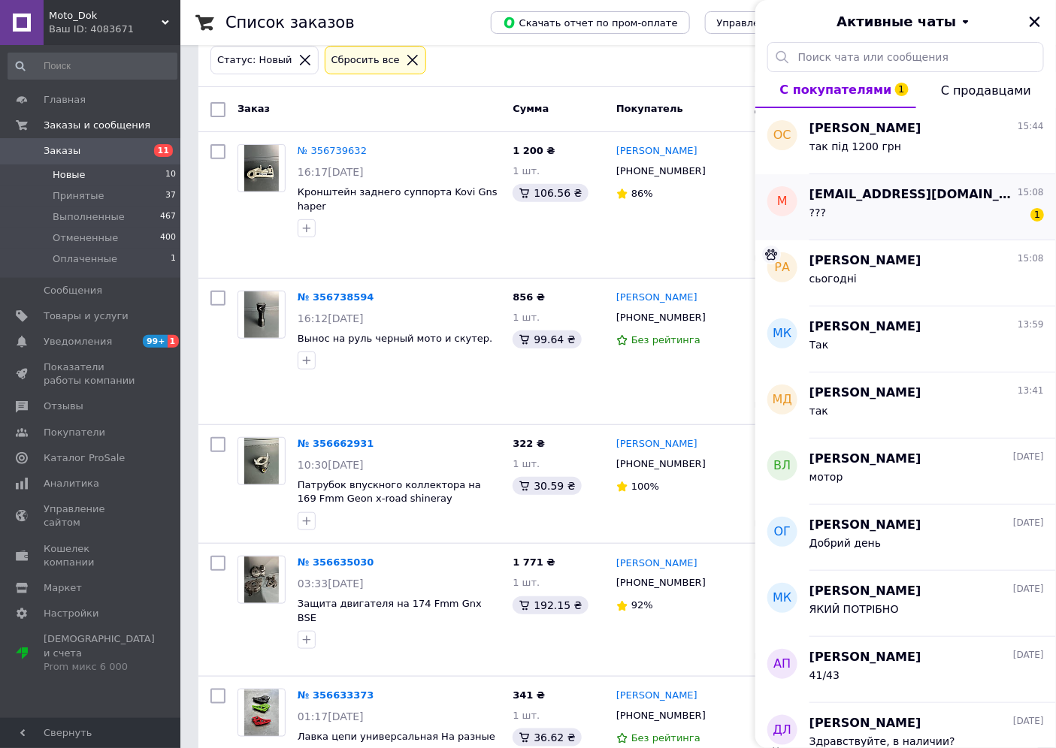
click at [922, 211] on div "??? 1" at bounding box center [926, 216] width 234 height 24
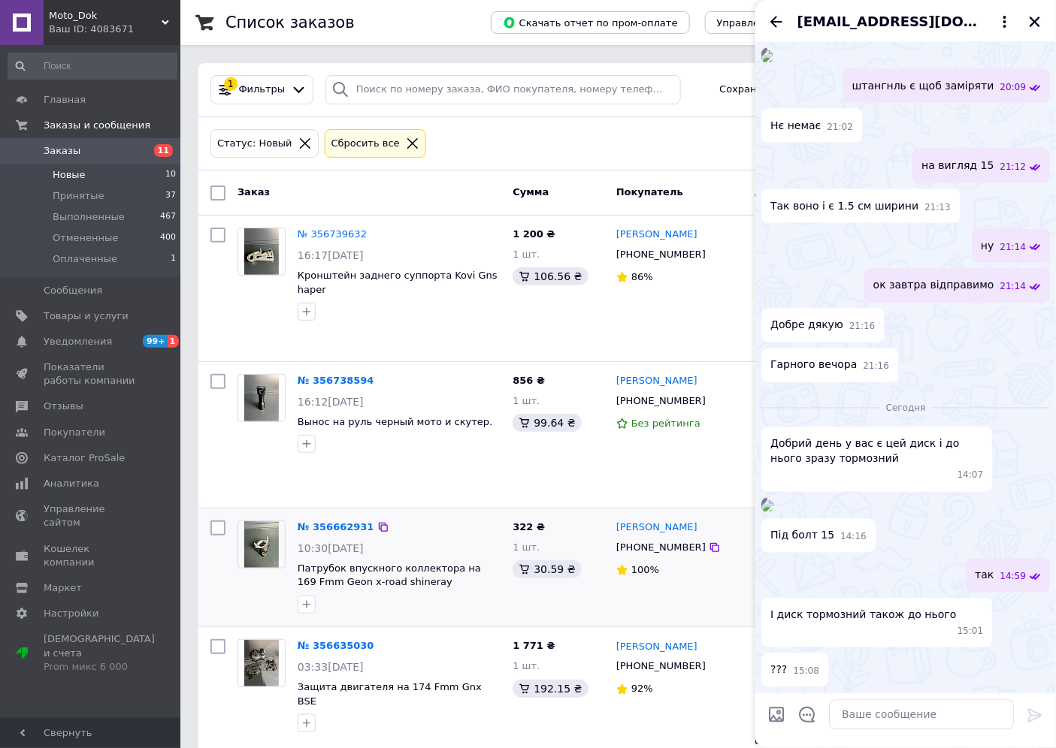
scroll to position [1435, 0]
click at [1040, 19] on icon "Закрыть" at bounding box center [1035, 22] width 14 height 14
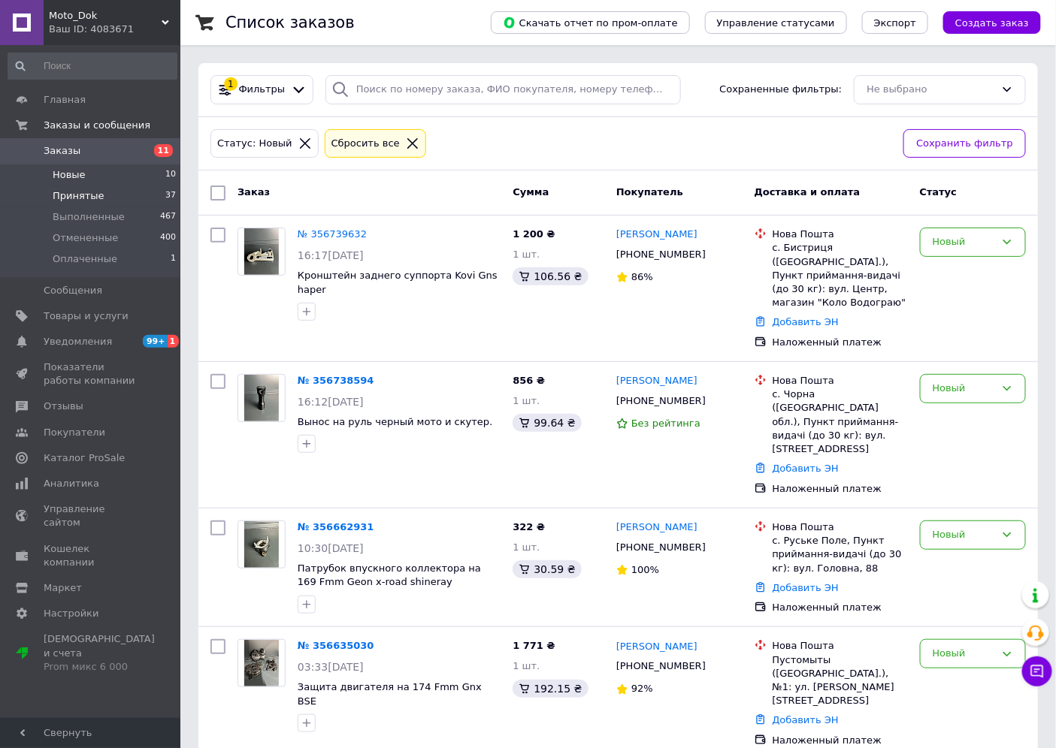
click at [83, 197] on span "Принятые" at bounding box center [79, 196] width 52 height 14
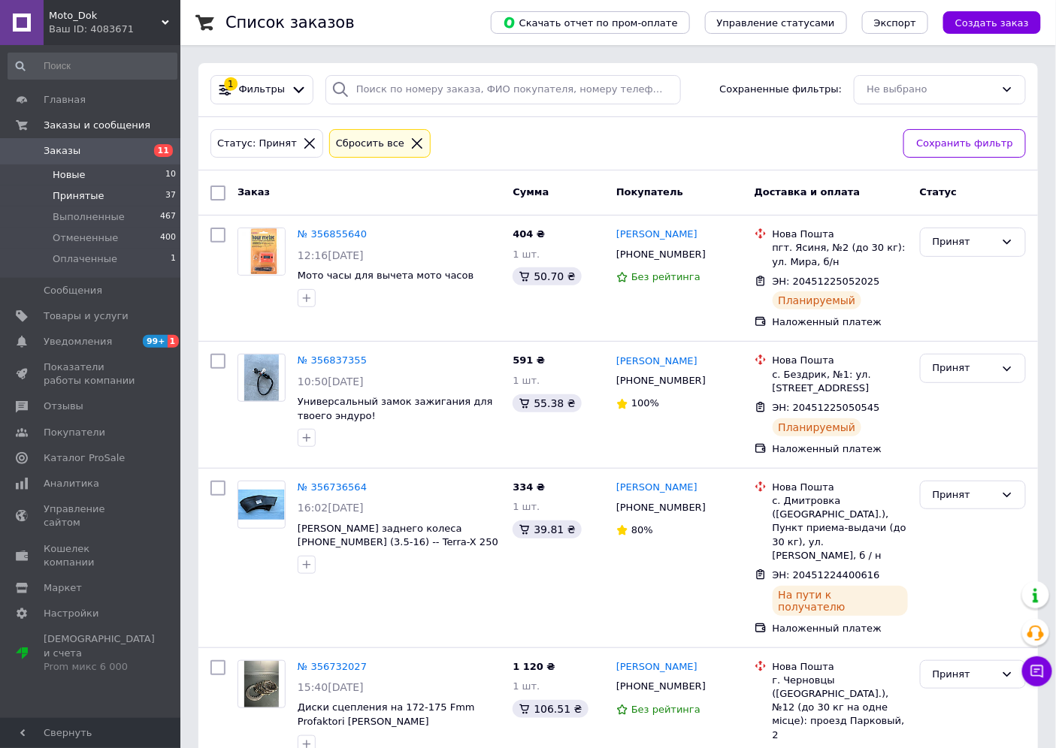
click at [120, 166] on li "Новые 10" at bounding box center [92, 175] width 185 height 21
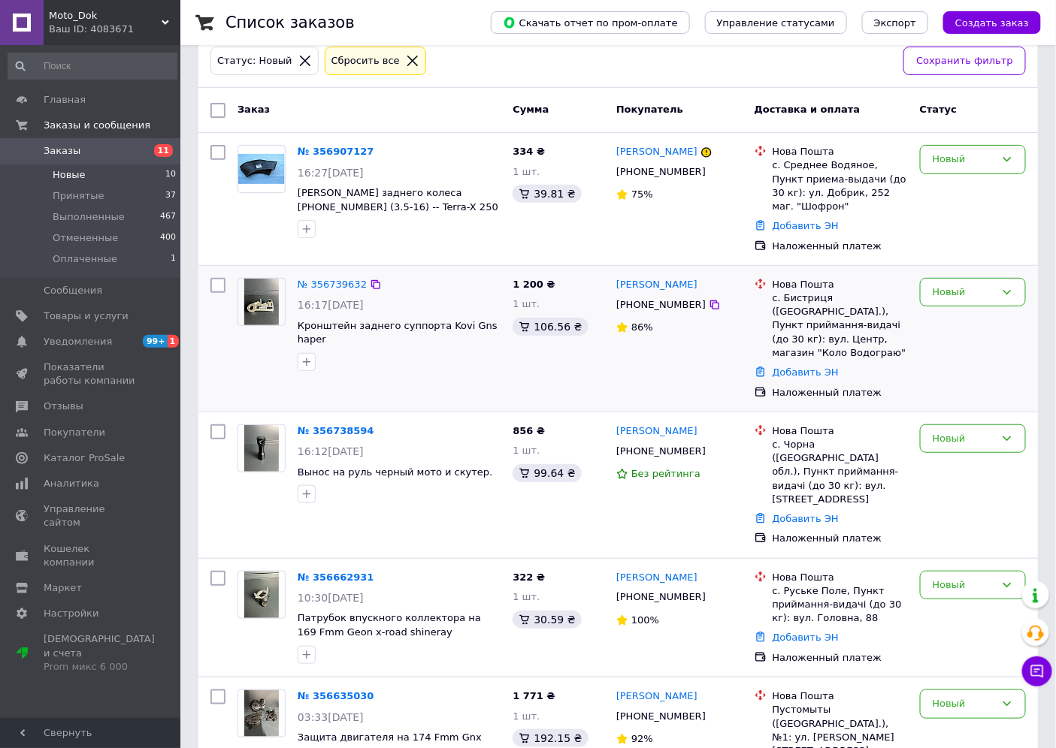
scroll to position [83, 0]
click at [260, 288] on img at bounding box center [261, 301] width 35 height 47
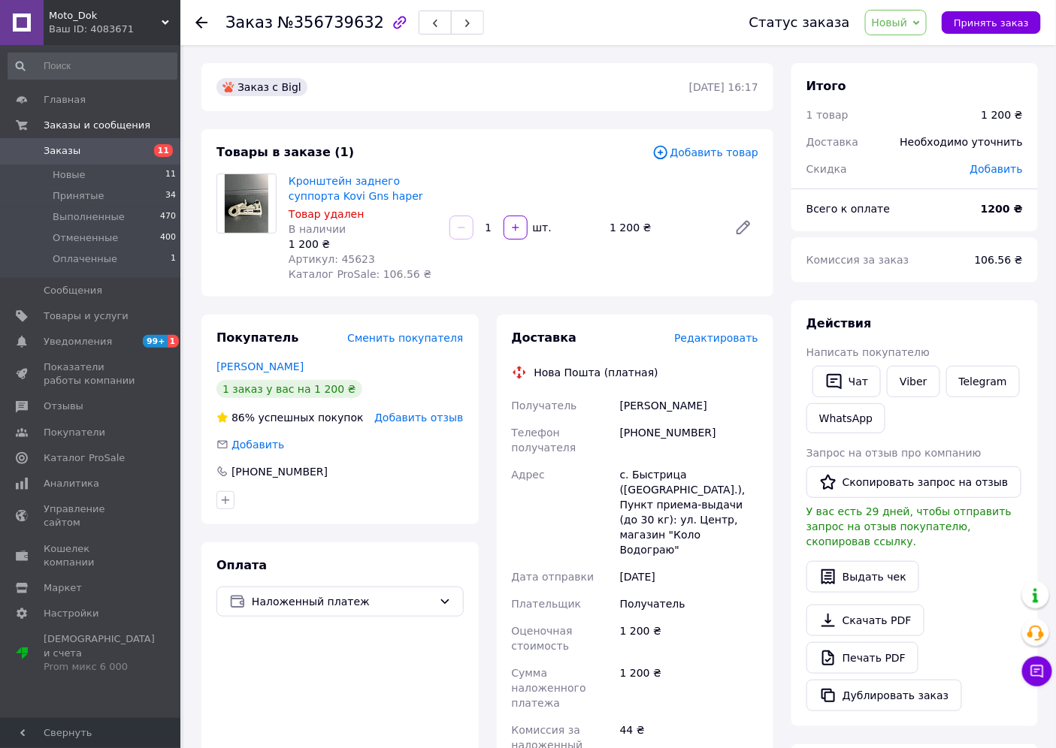
click at [666, 148] on icon at bounding box center [660, 153] width 14 height 14
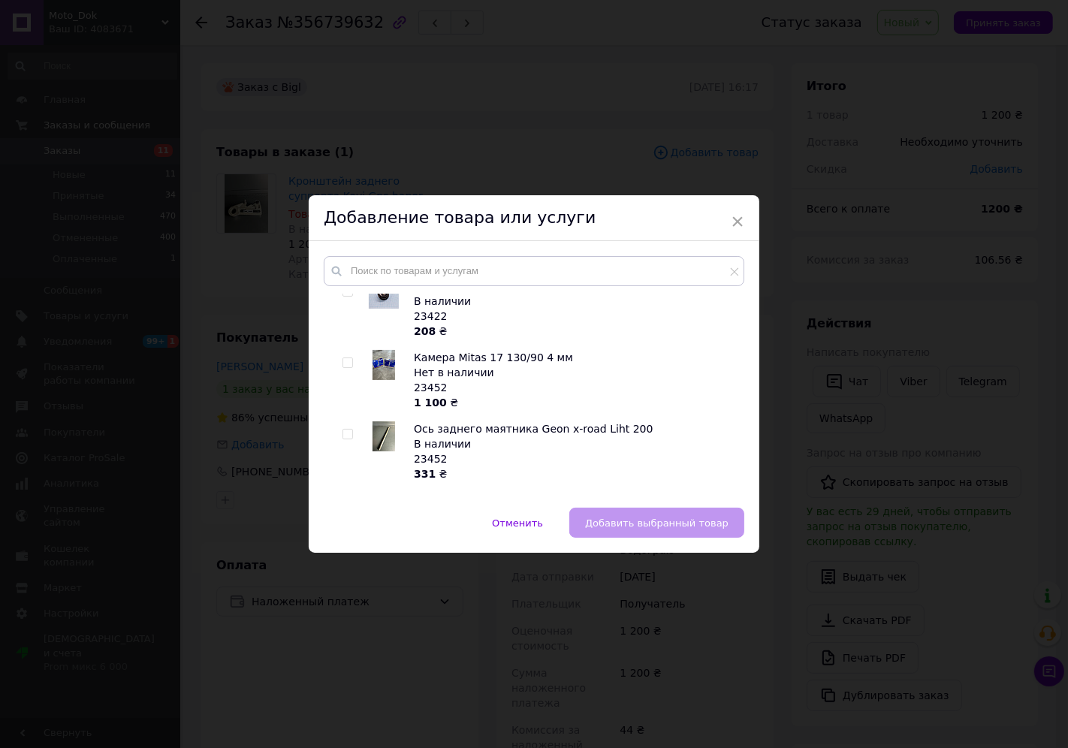
scroll to position [417, 0]
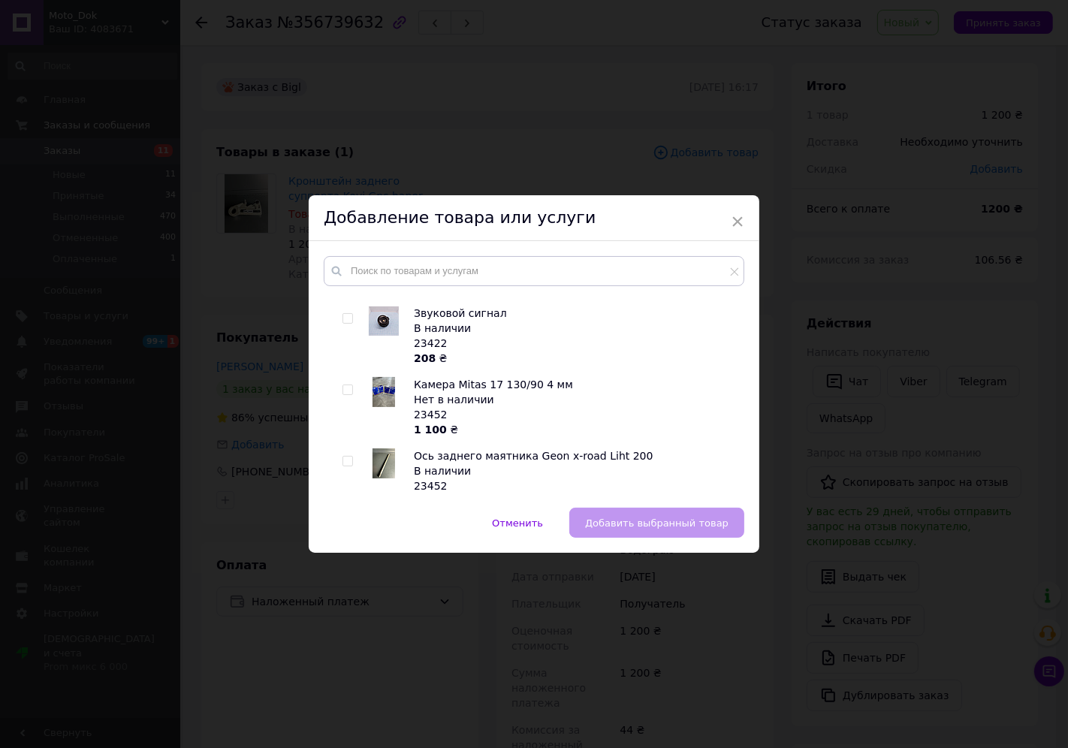
click at [346, 317] on input "checkbox" at bounding box center [348, 319] width 10 height 10
click at [351, 317] on div at bounding box center [348, 318] width 11 height 11
click at [348, 321] on input "checkbox" at bounding box center [348, 319] width 10 height 10
checkbox input "false"
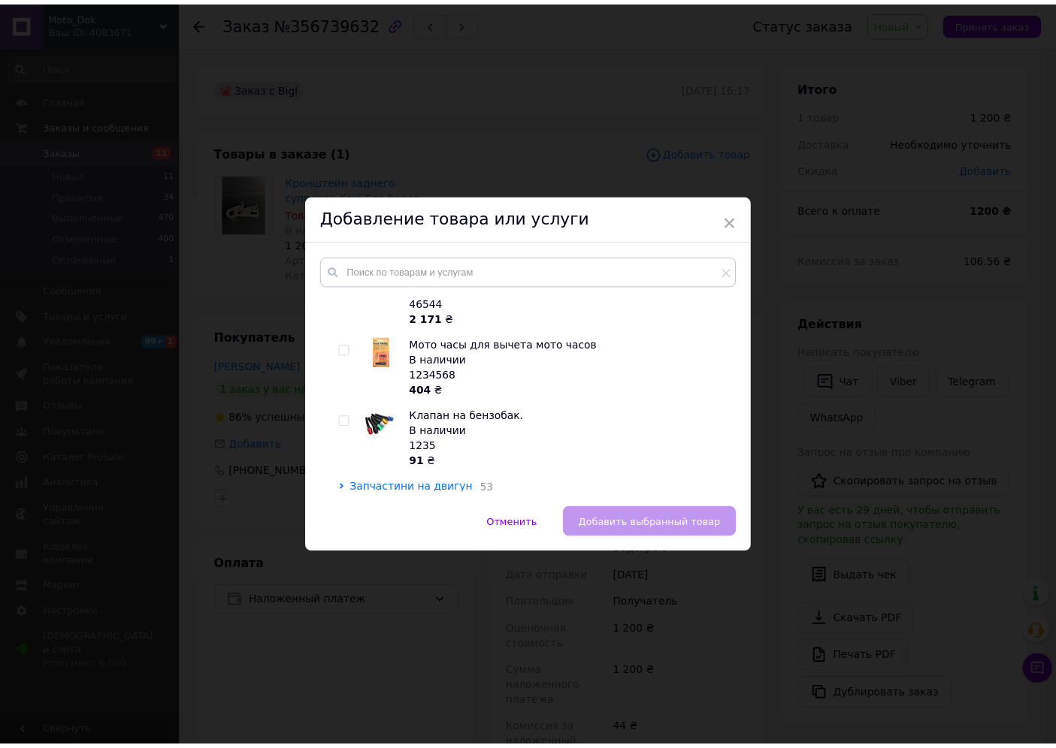
scroll to position [1001, 0]
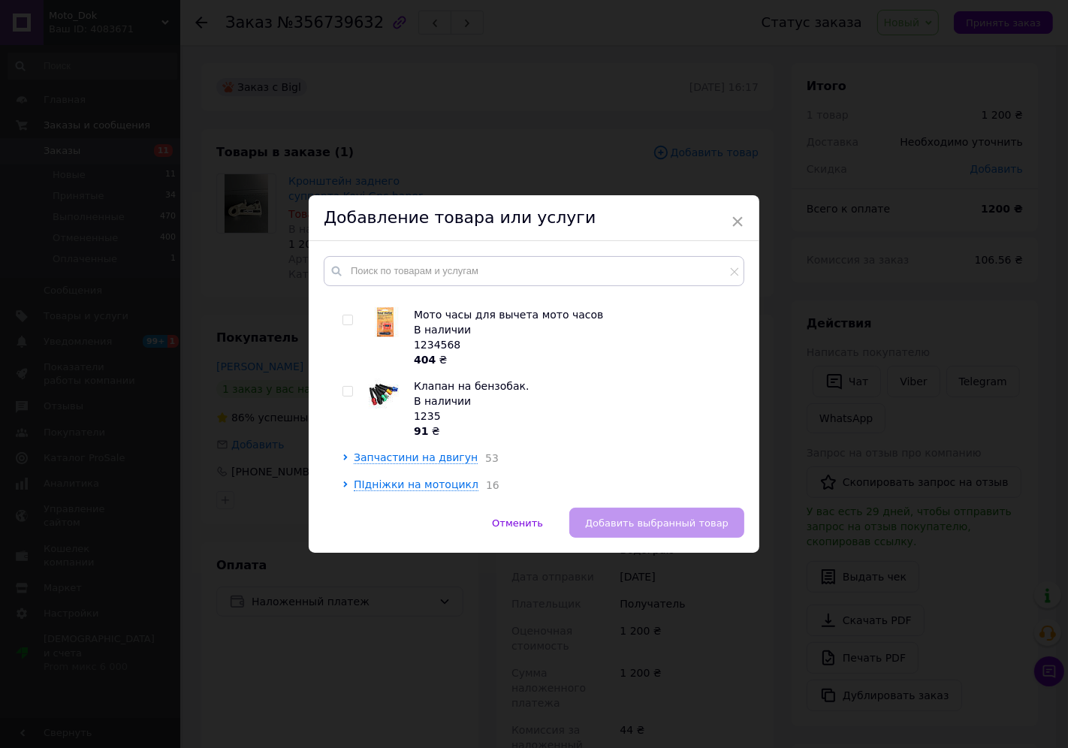
click at [346, 391] on input "checkbox" at bounding box center [348, 392] width 10 height 10
click at [348, 391] on input "checkbox" at bounding box center [348, 392] width 10 height 10
click at [344, 393] on input "checkbox" at bounding box center [348, 392] width 10 height 10
checkbox input "true"
click at [652, 524] on span "Добавить выбранный товар" at bounding box center [656, 523] width 143 height 11
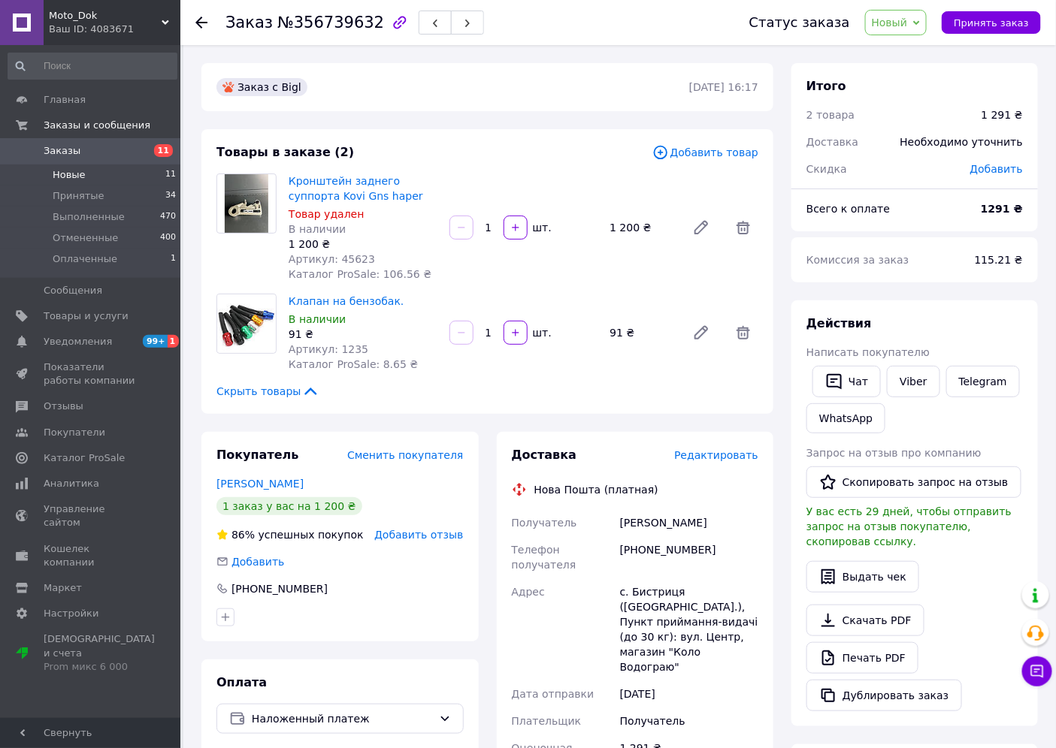
click at [107, 178] on li "Новые 11" at bounding box center [92, 175] width 185 height 21
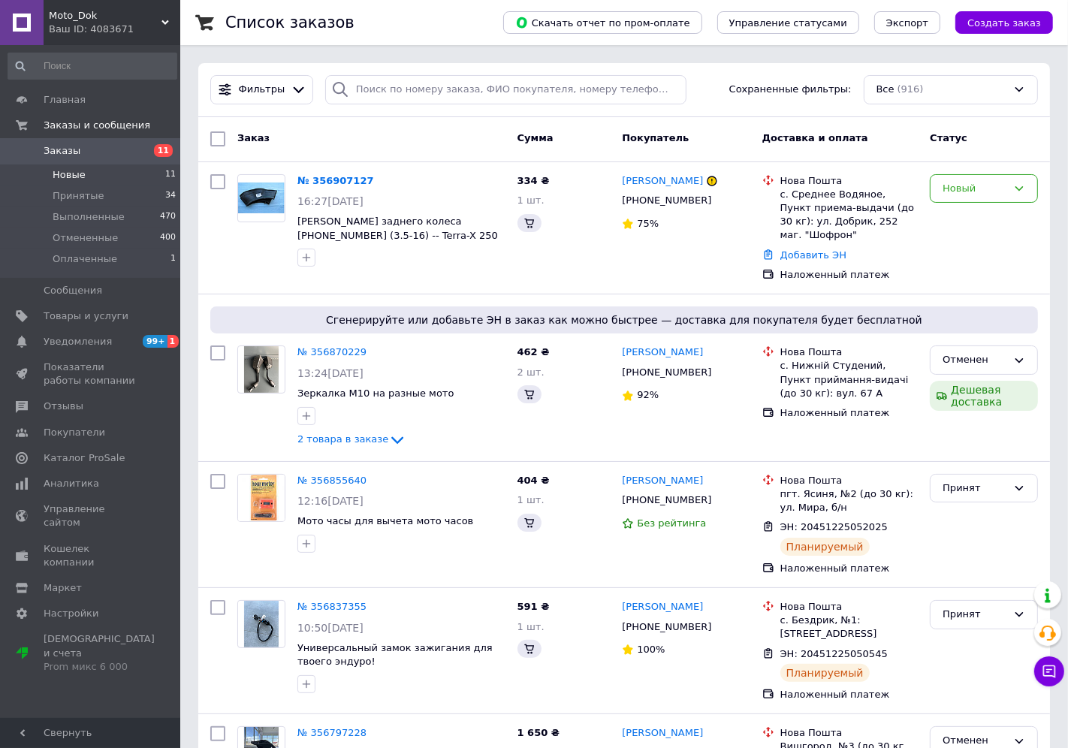
click at [110, 179] on li "Новые 11" at bounding box center [92, 175] width 185 height 21
